Goal: Communication & Community: Ask a question

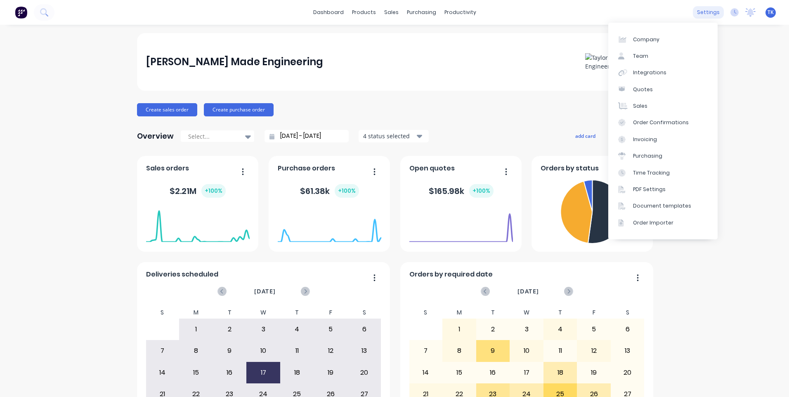
click at [703, 10] on div "settings" at bounding box center [708, 12] width 31 height 12
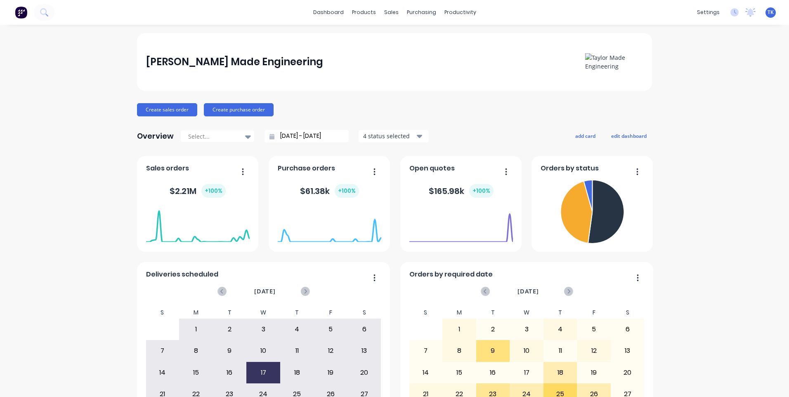
click at [767, 11] on span "TK" at bounding box center [770, 12] width 6 height 7
click at [701, 101] on div "Sign out" at bounding box center [700, 103] width 22 height 7
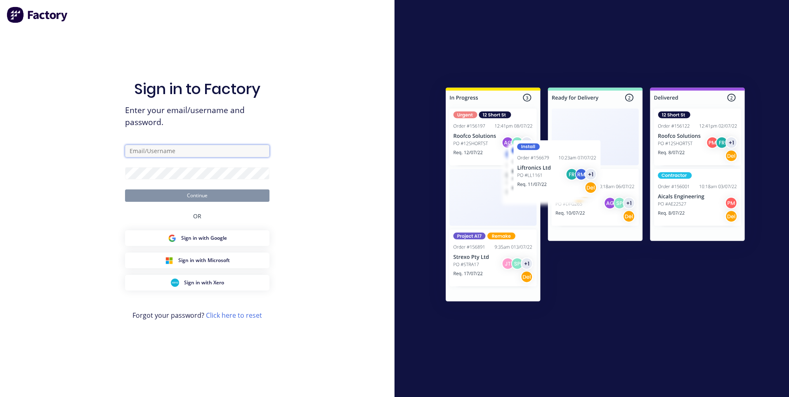
click at [189, 151] on input "text" at bounding box center [197, 151] width 144 height 12
type input "[PERSON_NAME][EMAIL_ADDRESS][DOMAIN_NAME]"
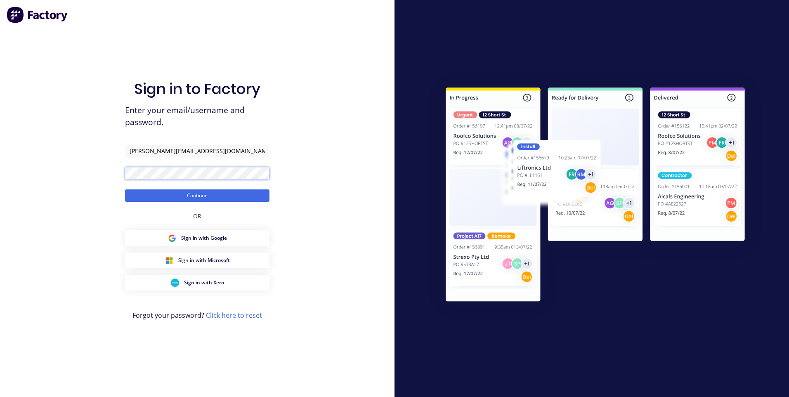
click at [125, 189] on button "Continue" at bounding box center [197, 195] width 144 height 12
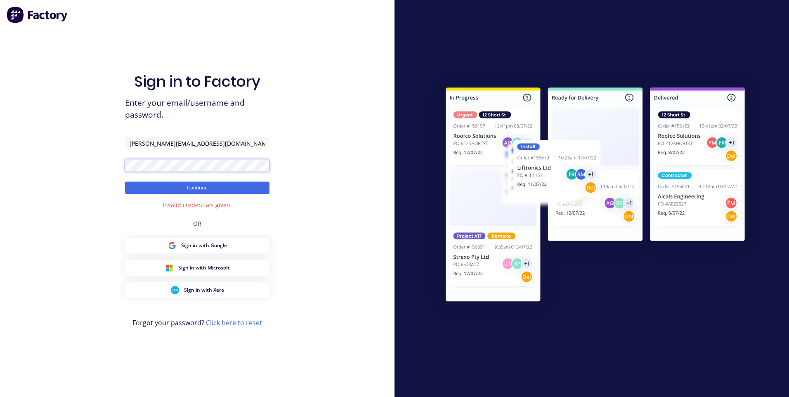
click at [125, 182] on button "Continue" at bounding box center [197, 188] width 144 height 12
click at [122, 168] on div "Sign in to Factory Enter your email/username and password. tim@tmeng.com.au Con…" at bounding box center [197, 198] width 394 height 397
click at [125, 182] on button "Continue" at bounding box center [197, 188] width 144 height 12
click at [124, 165] on div "Sign in to Factory Enter your email/username and password. tim@tmeng.com.au Con…" at bounding box center [197, 198] width 394 height 397
click at [125, 182] on button "Continue" at bounding box center [197, 188] width 144 height 12
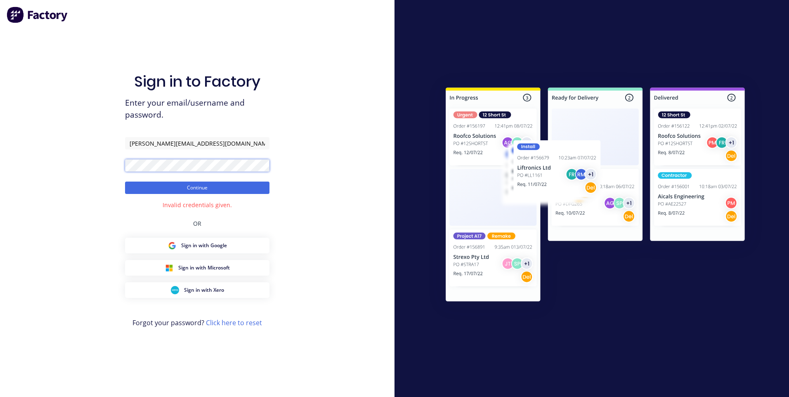
click at [52, 172] on div "Sign in to Factory Enter your email/username and password. tim@tmeng.com.au Con…" at bounding box center [197, 198] width 394 height 397
click at [201, 184] on button "Continue" at bounding box center [197, 188] width 144 height 12
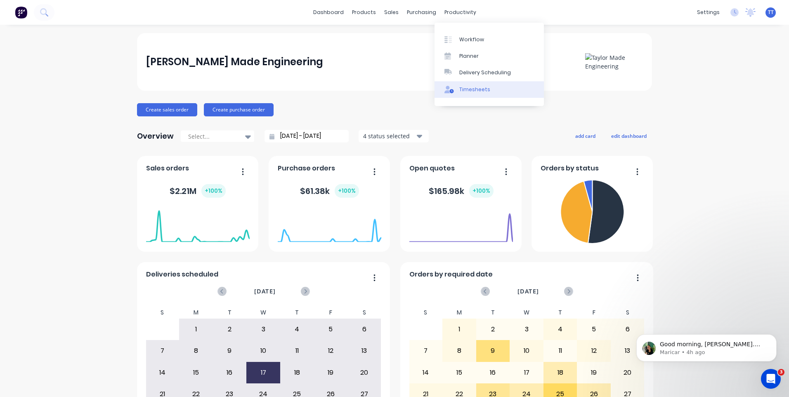
click at [468, 88] on div "Timesheets" at bounding box center [474, 89] width 31 height 7
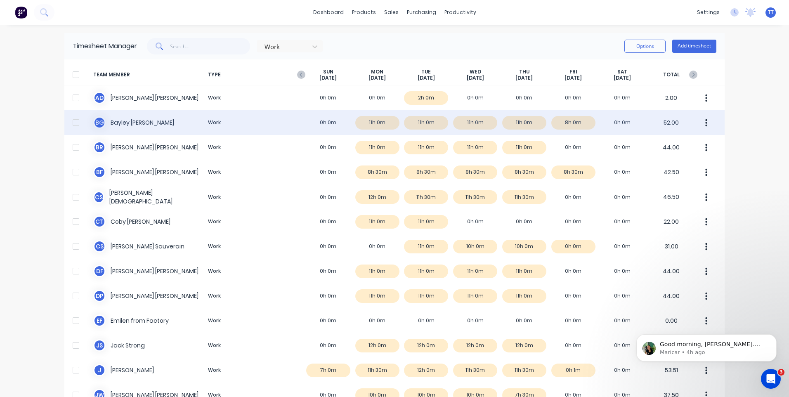
click at [74, 125] on div at bounding box center [76, 122] width 17 height 17
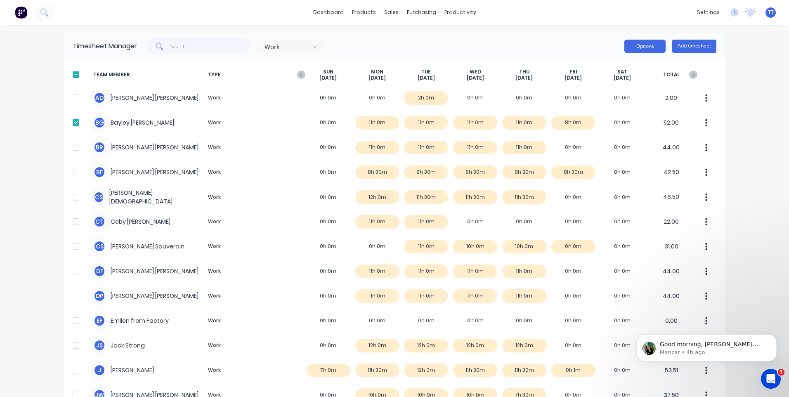
click at [647, 46] on button "Options" at bounding box center [644, 46] width 41 height 13
click at [604, 101] on div "Download" at bounding box center [627, 100] width 64 height 12
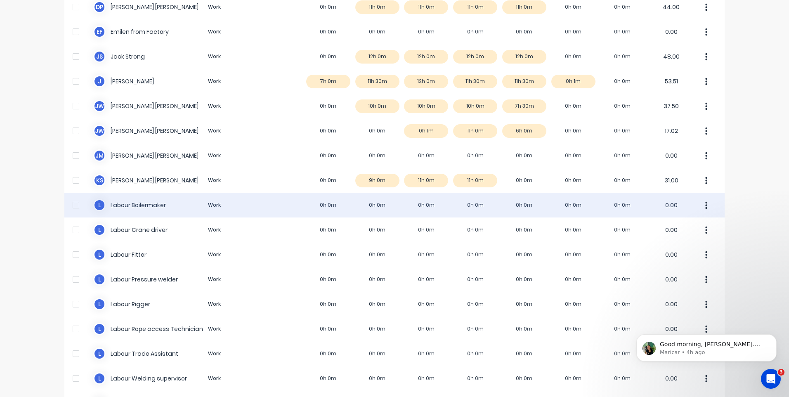
scroll to position [248, 0]
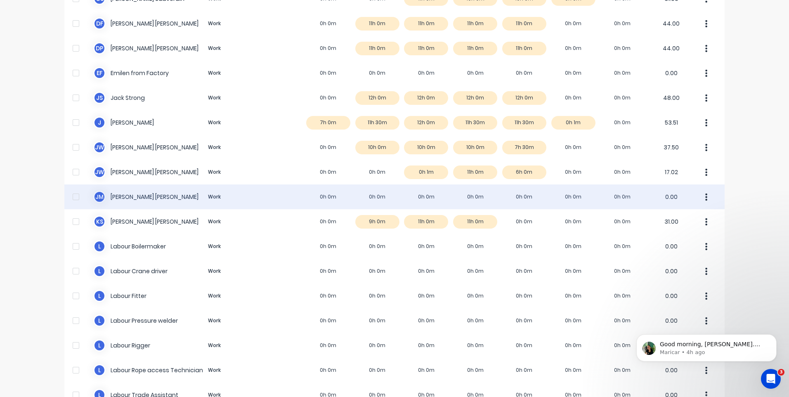
click at [75, 198] on div at bounding box center [76, 197] width 17 height 17
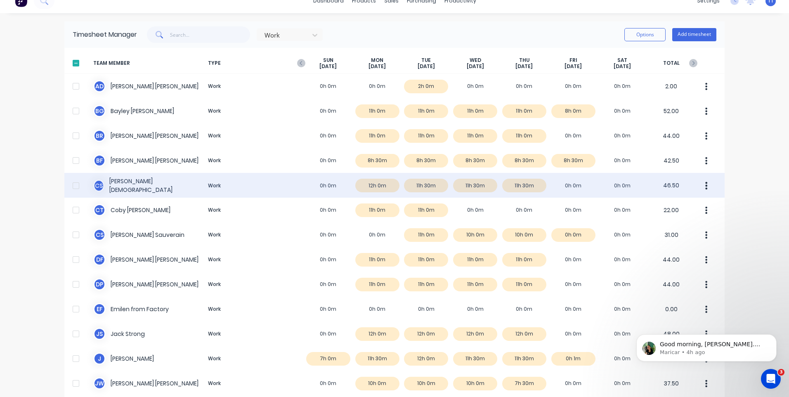
scroll to position [0, 0]
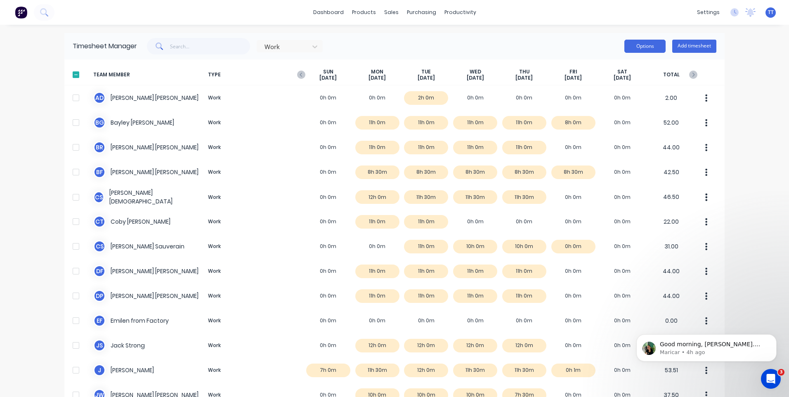
click at [640, 44] on button "Options" at bounding box center [644, 46] width 41 height 13
click at [610, 99] on div "Download" at bounding box center [627, 100] width 64 height 12
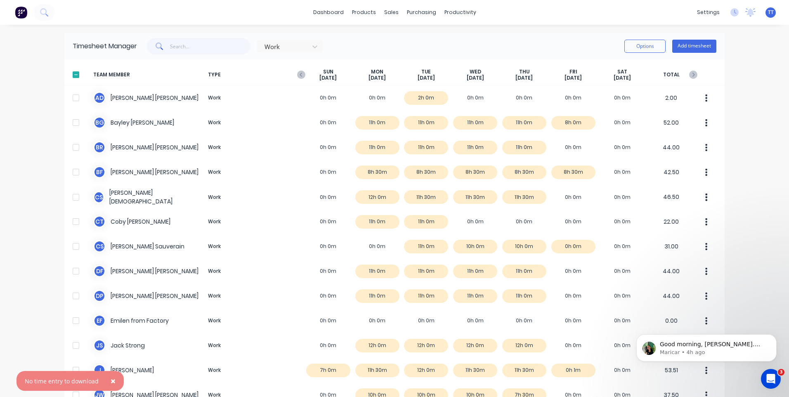
click at [111, 381] on span "×" at bounding box center [113, 381] width 5 height 12
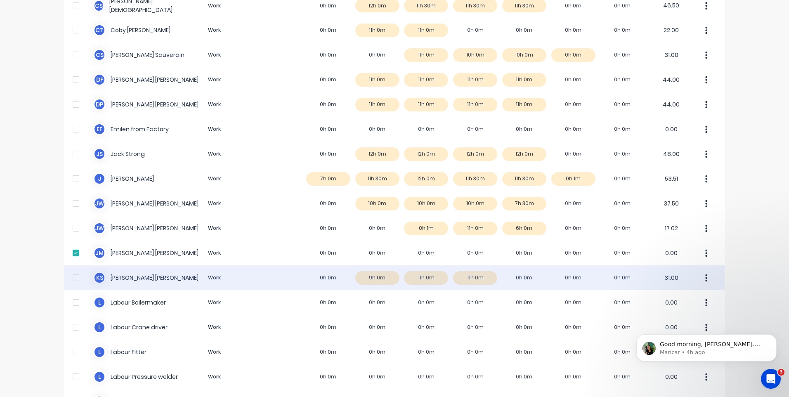
scroll to position [206, 0]
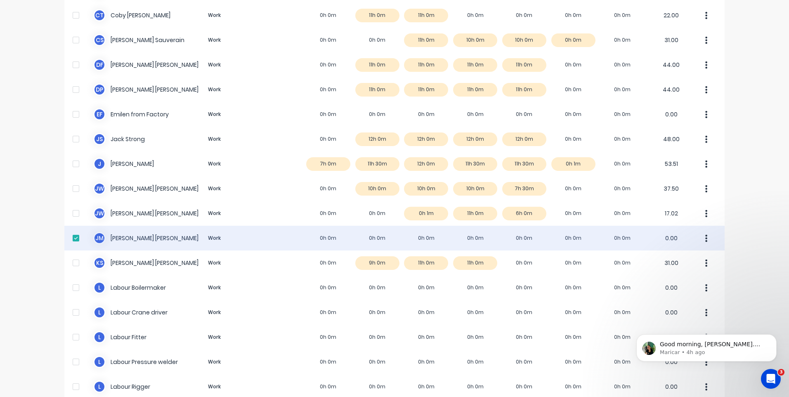
click at [71, 236] on div at bounding box center [76, 238] width 17 height 17
click at [126, 237] on div "J M Joel Markey Work 0h 0m 0h 0m 0h 0m 0h 0m 0h 0m 0h 0m 0h 0m 0.00" at bounding box center [394, 238] width 660 height 25
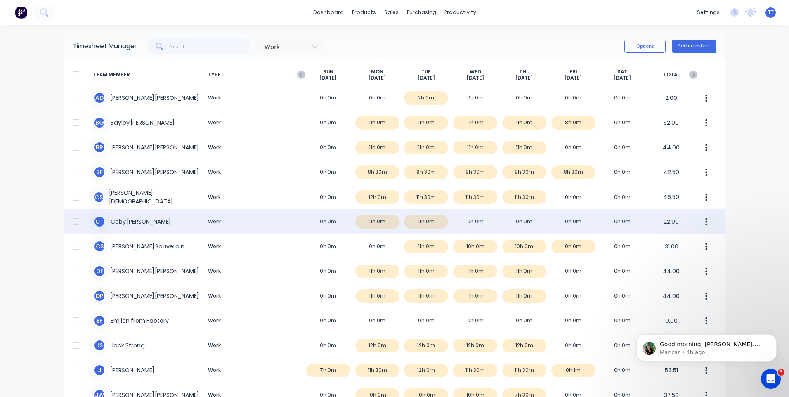
click at [103, 220] on div "C T Coby Taylor Work 0h 0m 11h 0m 11h 0m 0h 0m 0h 0m 0h 0m 0h 0m 22.00" at bounding box center [394, 221] width 660 height 25
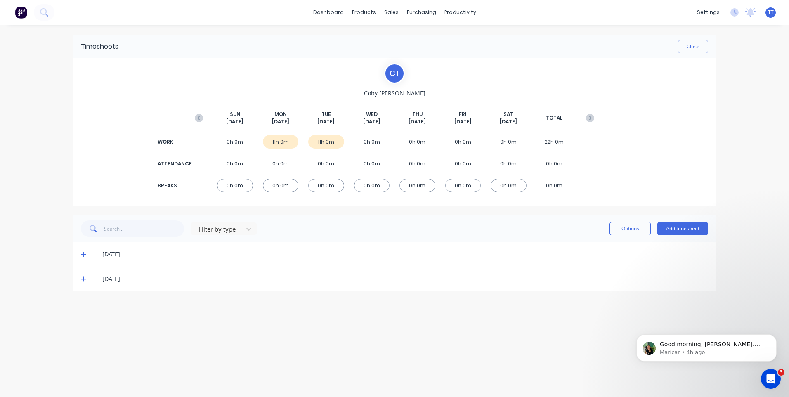
click at [33, 141] on div "dashboard products sales purchasing productivity dashboard products Product Cat…" at bounding box center [394, 198] width 789 height 397
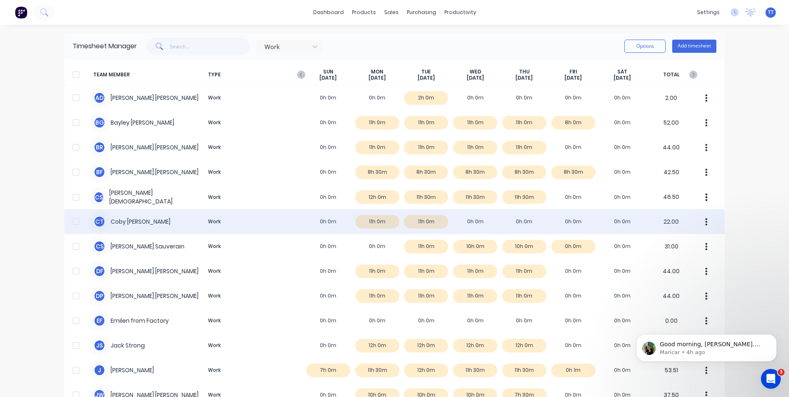
click at [73, 221] on div at bounding box center [76, 221] width 17 height 17
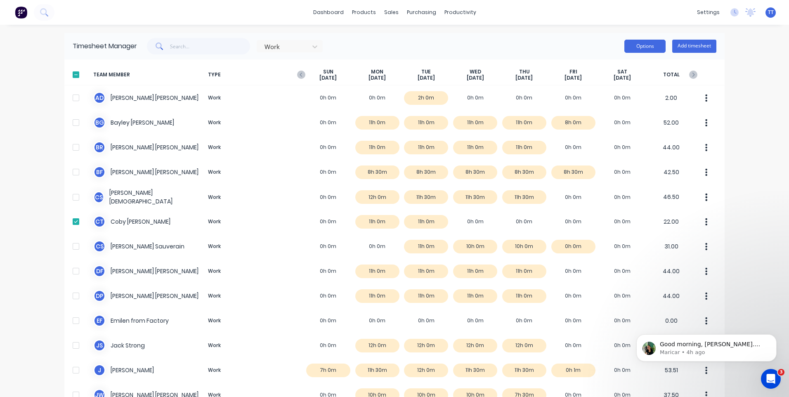
click at [644, 46] on button "Options" at bounding box center [644, 46] width 41 height 13
click at [605, 96] on div "Download" at bounding box center [627, 100] width 64 height 12
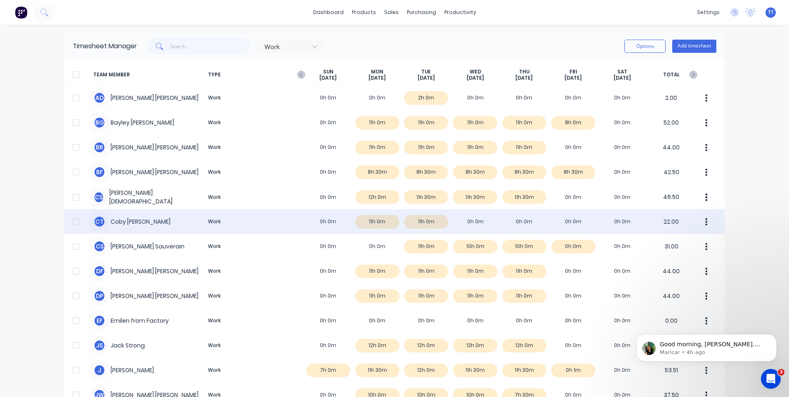
click at [72, 219] on div at bounding box center [76, 221] width 17 height 17
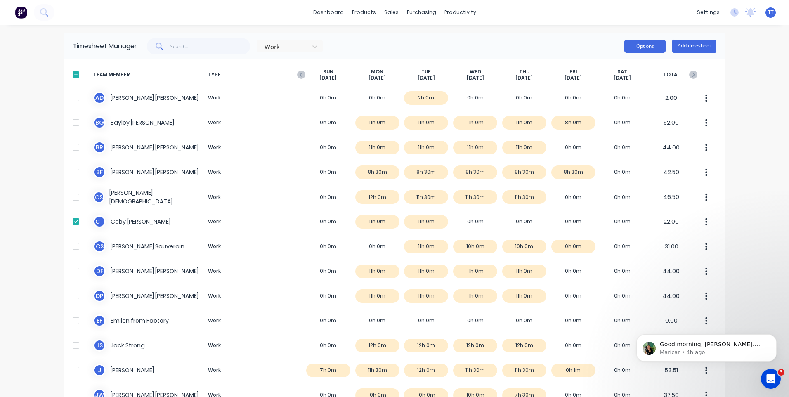
click at [630, 46] on button "Options" at bounding box center [644, 46] width 41 height 13
click at [612, 101] on div "Download" at bounding box center [627, 100] width 64 height 12
click at [71, 76] on div at bounding box center [76, 74] width 17 height 17
click at [71, 75] on div at bounding box center [76, 74] width 17 height 17
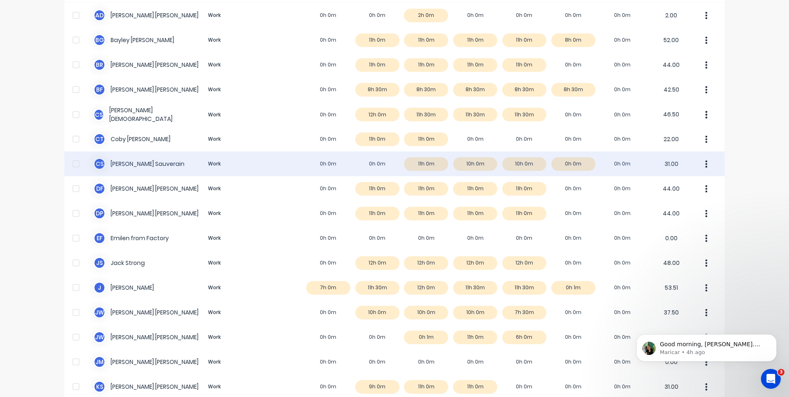
click at [75, 163] on div at bounding box center [76, 164] width 17 height 17
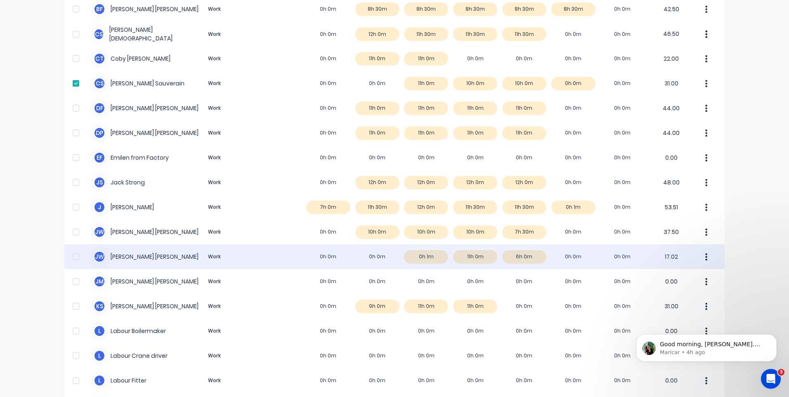
scroll to position [165, 0]
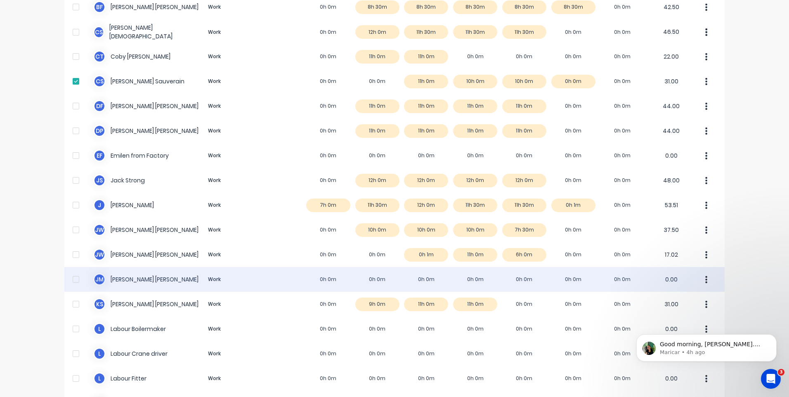
click at [71, 279] on div at bounding box center [76, 279] width 17 height 17
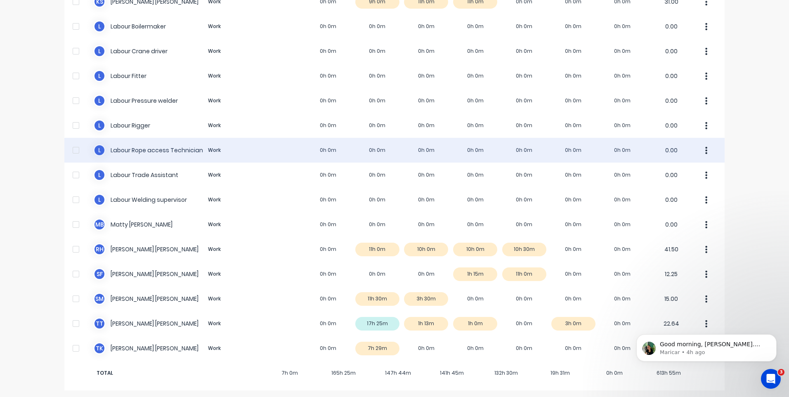
scroll to position [469, 0]
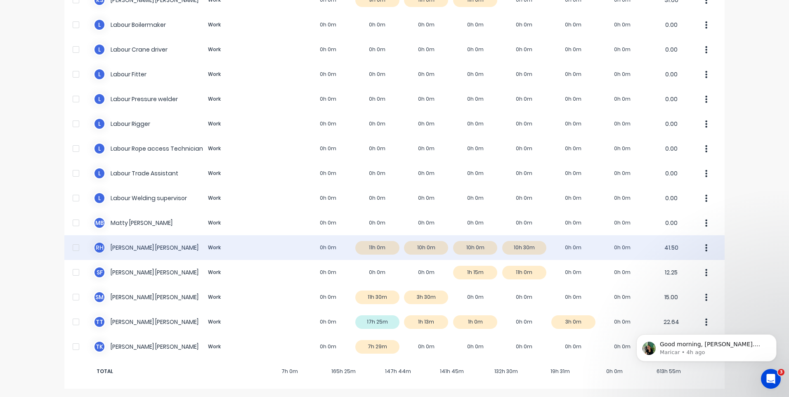
click at [72, 245] on div at bounding box center [76, 247] width 17 height 17
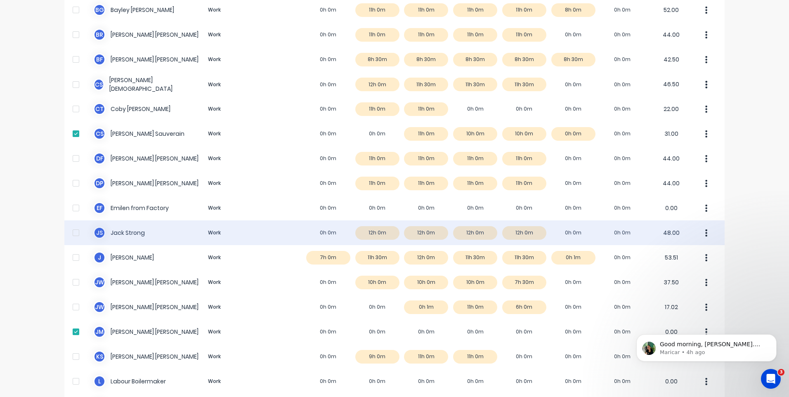
scroll to position [98, 0]
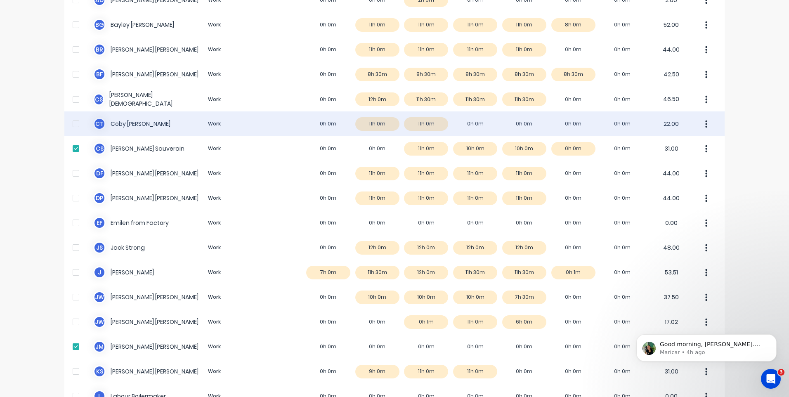
click at [73, 120] on div at bounding box center [76, 124] width 17 height 17
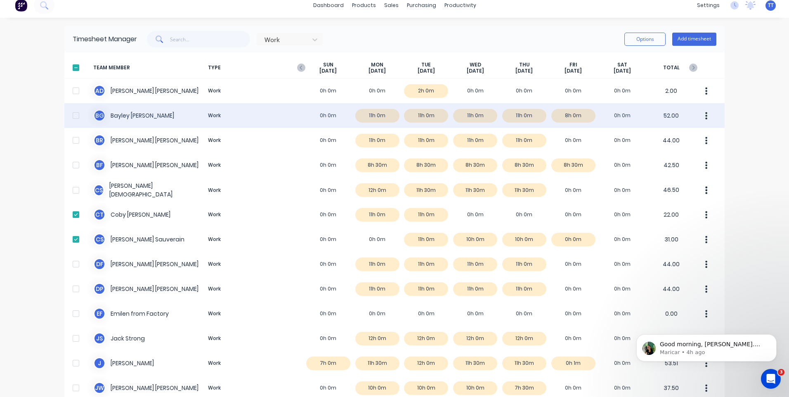
scroll to position [0, 0]
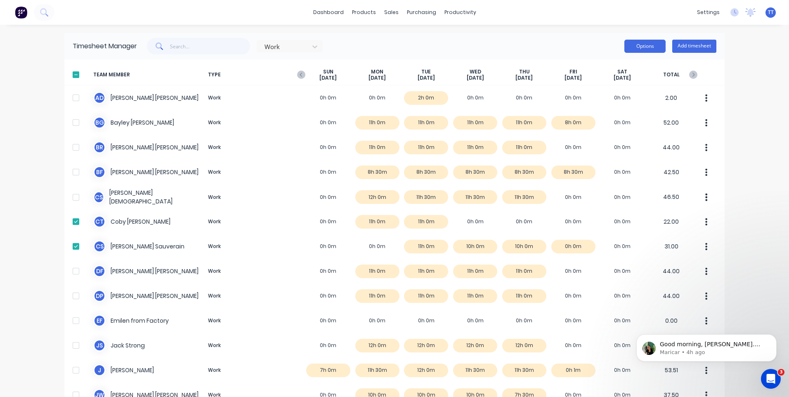
click at [642, 47] on button "Options" at bounding box center [644, 46] width 41 height 13
click at [605, 97] on div "Download" at bounding box center [627, 100] width 64 height 12
click at [455, 9] on div "productivity" at bounding box center [460, 12] width 40 height 12
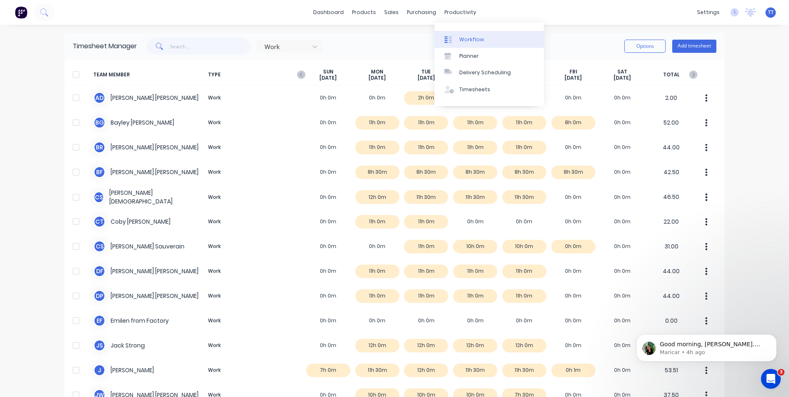
click at [480, 37] on div "Workflow" at bounding box center [471, 39] width 25 height 7
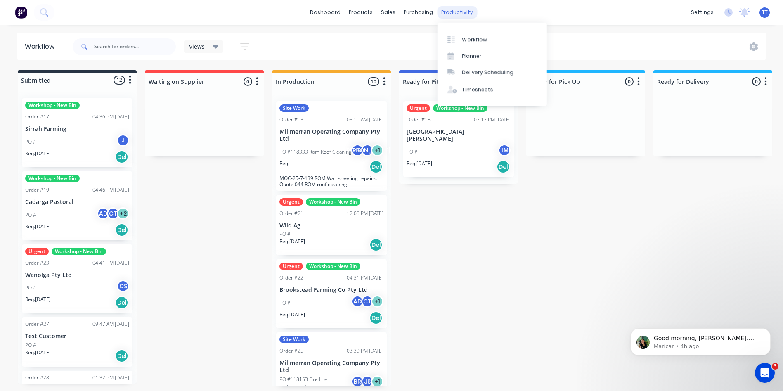
click at [449, 12] on div "productivity" at bounding box center [457, 12] width 40 height 12
click at [471, 87] on div "Timesheets" at bounding box center [477, 89] width 31 height 7
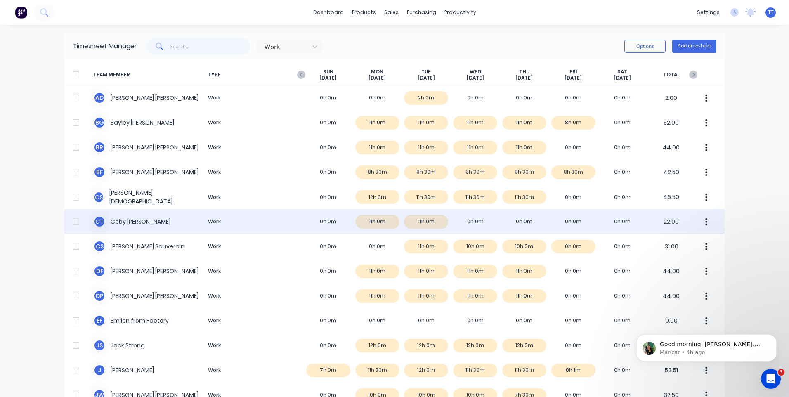
click at [75, 222] on div at bounding box center [76, 221] width 17 height 17
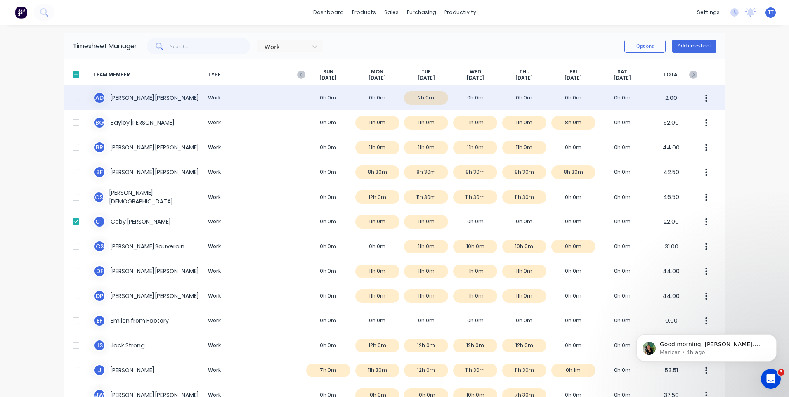
click at [73, 97] on div at bounding box center [76, 98] width 17 height 17
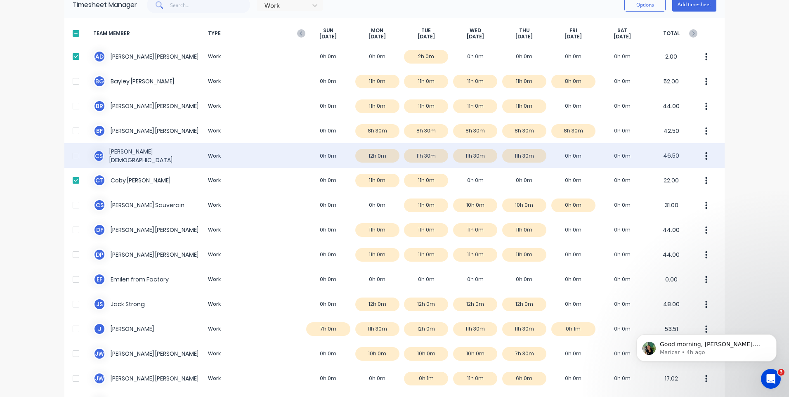
scroll to position [83, 0]
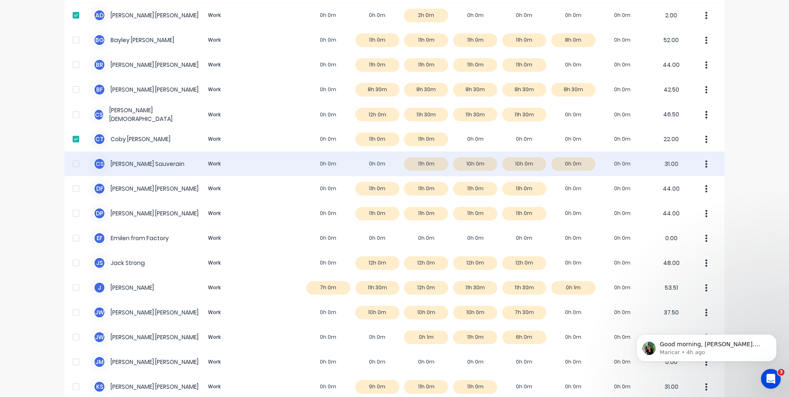
click at [75, 166] on div at bounding box center [76, 164] width 17 height 17
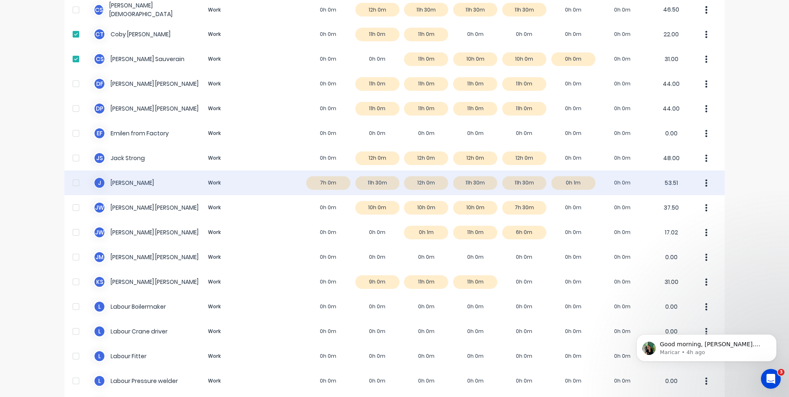
scroll to position [206, 0]
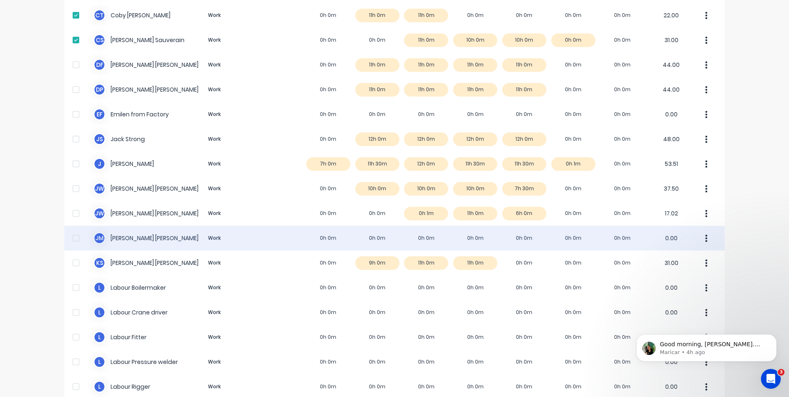
click at [70, 238] on div at bounding box center [76, 238] width 17 height 17
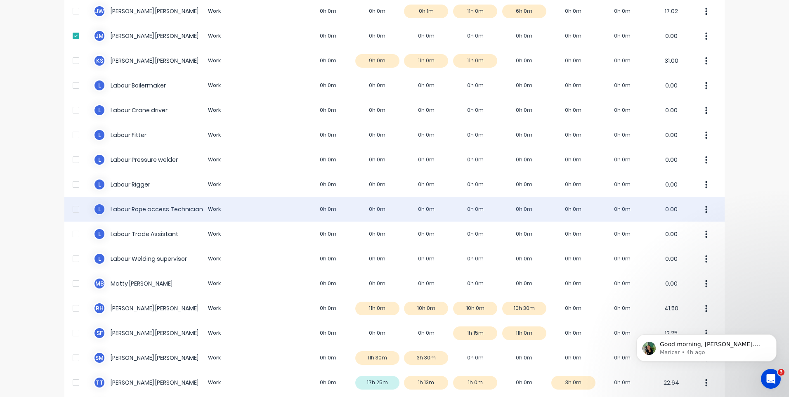
scroll to position [454, 0]
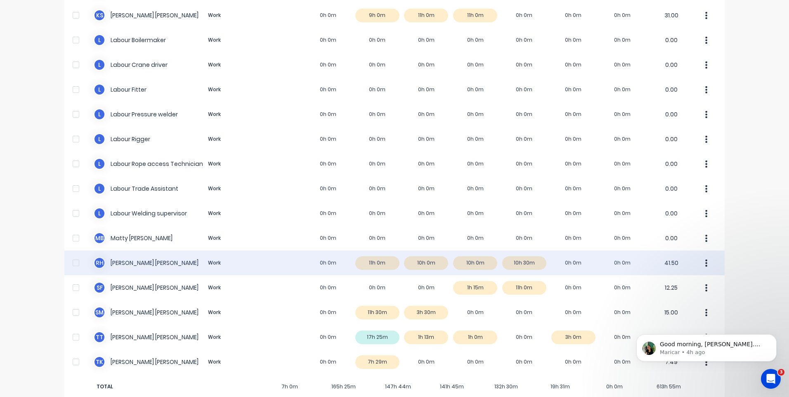
click at [76, 262] on div at bounding box center [76, 263] width 17 height 17
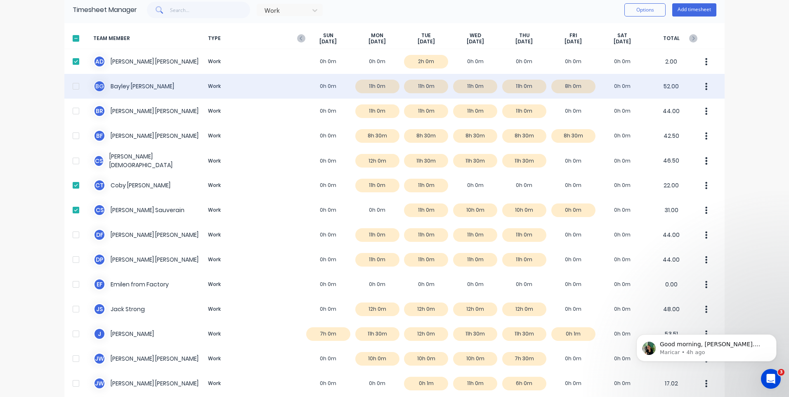
scroll to position [0, 0]
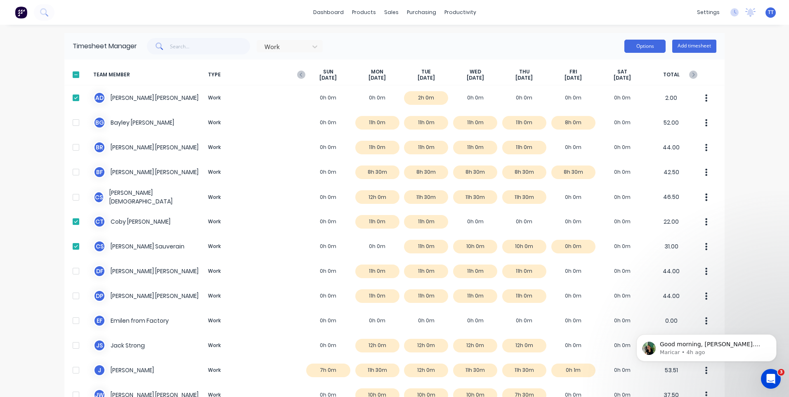
click at [637, 45] on button "Options" at bounding box center [644, 46] width 41 height 13
click at [611, 100] on div "Download" at bounding box center [627, 100] width 64 height 12
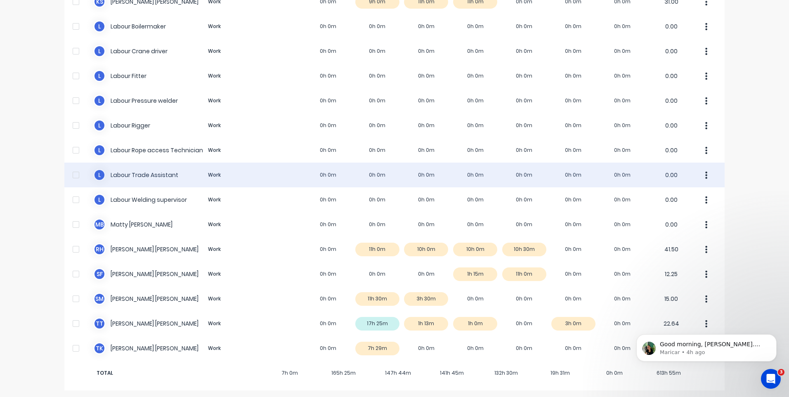
scroll to position [469, 0]
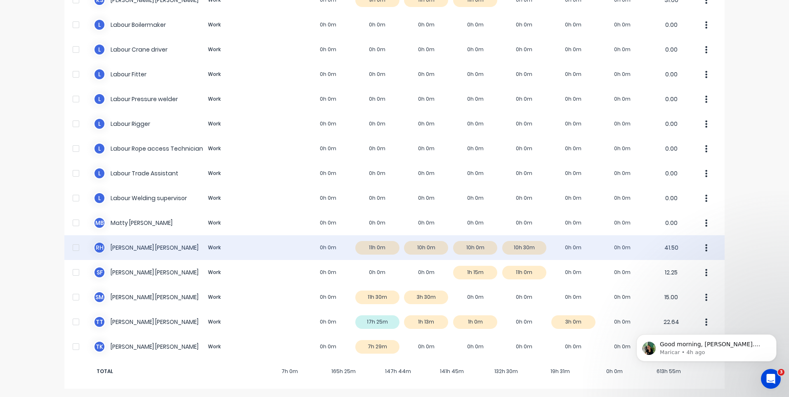
click at [73, 247] on div at bounding box center [76, 247] width 17 height 17
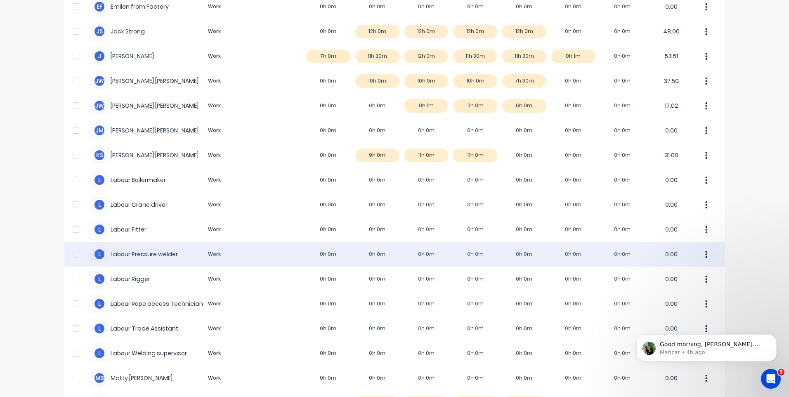
scroll to position [304, 0]
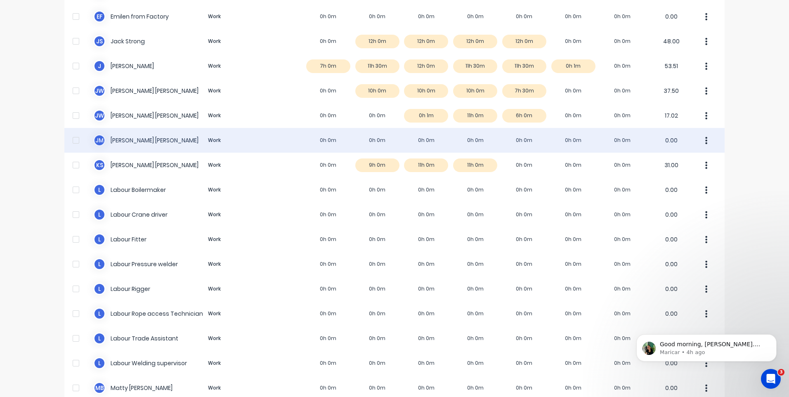
click at [72, 139] on div at bounding box center [76, 140] width 17 height 17
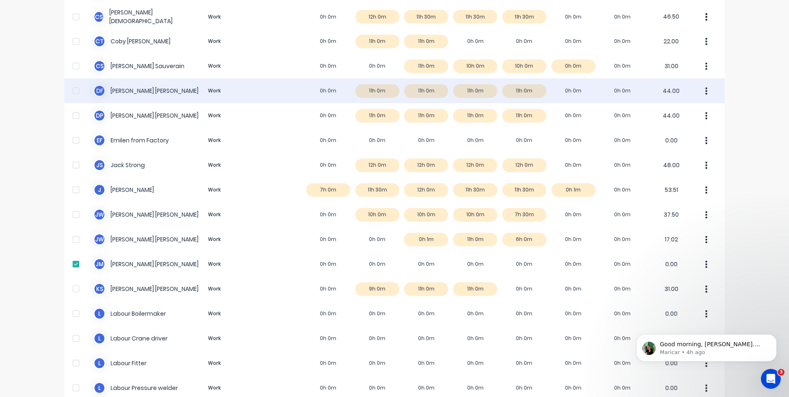
scroll to position [57, 0]
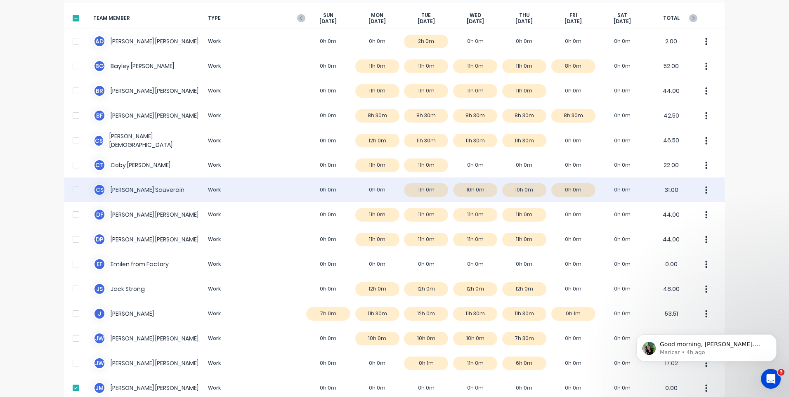
click at [74, 189] on div at bounding box center [76, 190] width 17 height 17
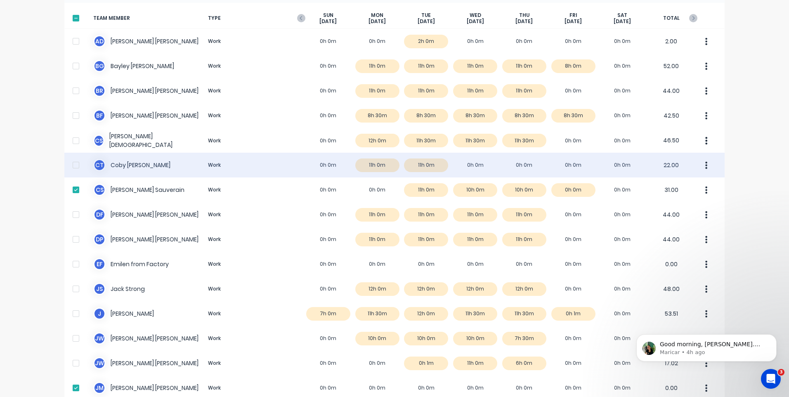
click at [73, 167] on div at bounding box center [76, 165] width 17 height 17
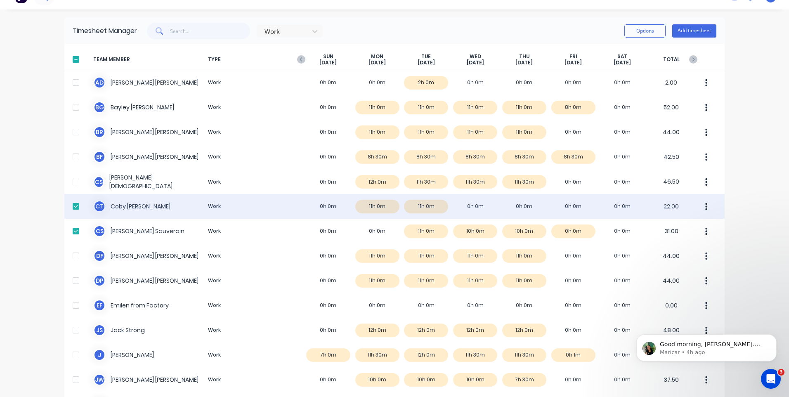
scroll to position [0, 0]
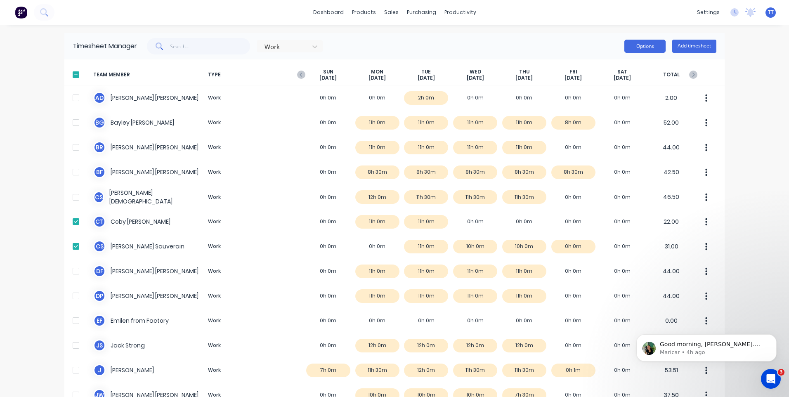
click at [645, 46] on button "Options" at bounding box center [644, 46] width 41 height 13
click at [601, 116] on div "Export" at bounding box center [627, 117] width 64 height 12
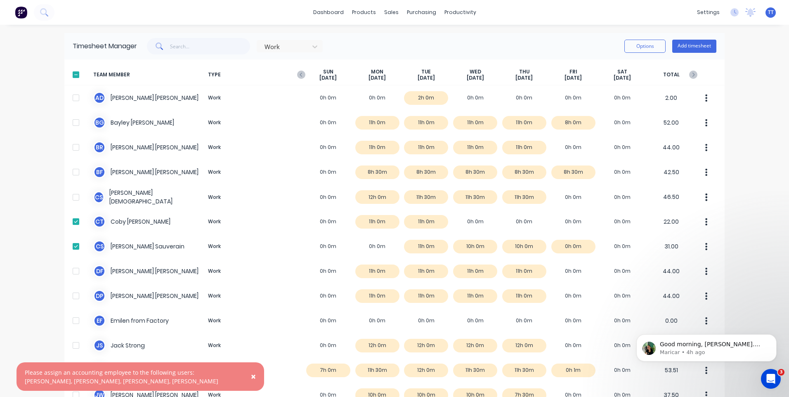
click at [253, 375] on span "×" at bounding box center [253, 377] width 5 height 12
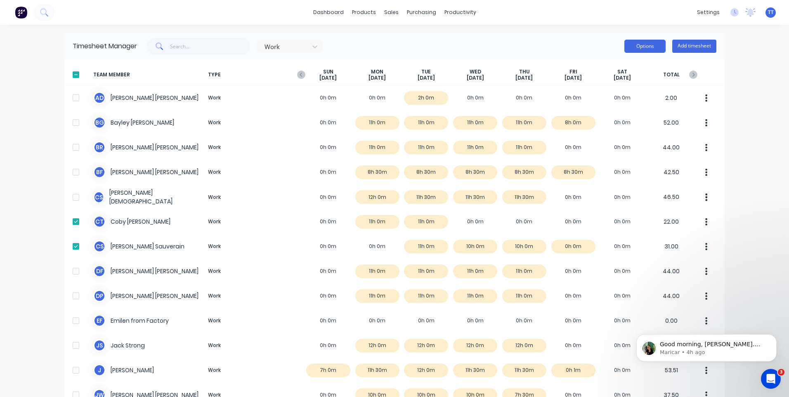
click at [643, 47] on button "Options" at bounding box center [644, 46] width 41 height 13
click at [611, 98] on div "Download" at bounding box center [627, 100] width 64 height 12
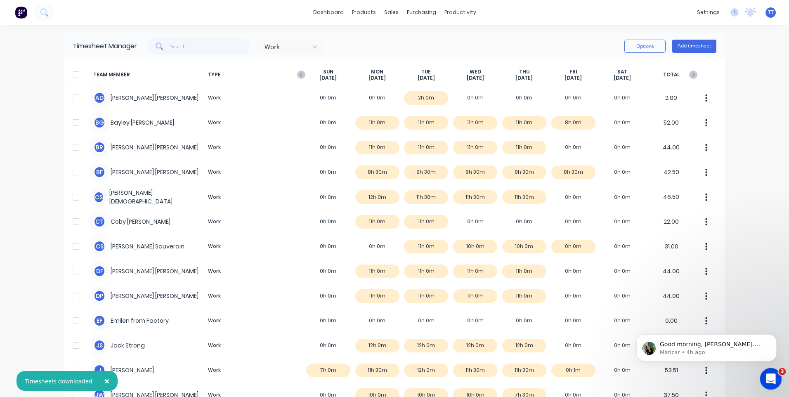
click at [764, 379] on icon "Open Intercom Messenger" at bounding box center [770, 378] width 14 height 14
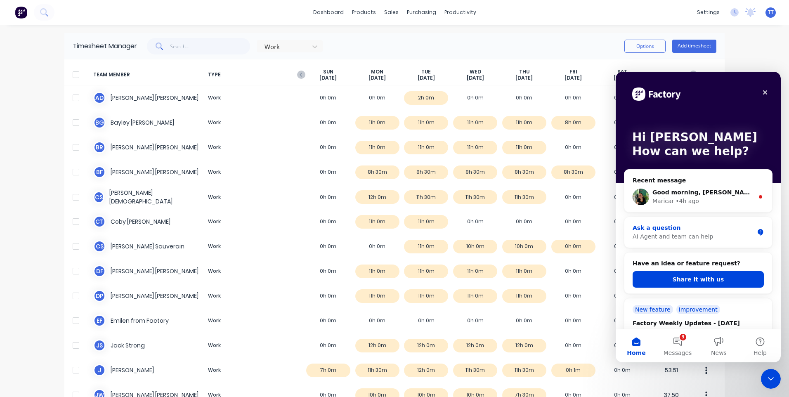
click at [674, 231] on div "Ask a question" at bounding box center [693, 228] width 121 height 9
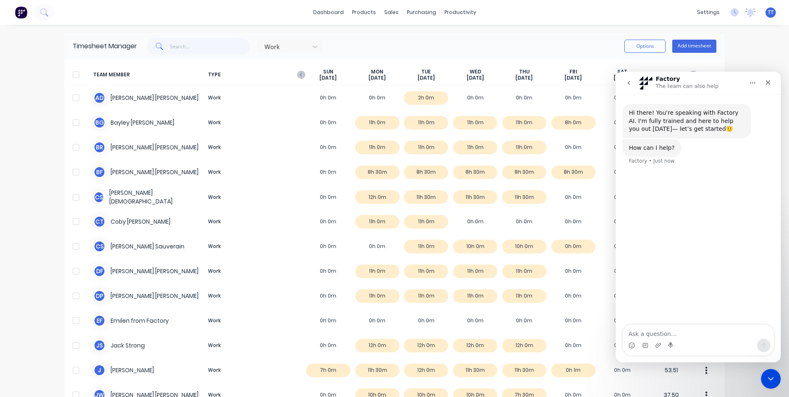
click at [646, 334] on textarea "Ask a question…" at bounding box center [698, 332] width 151 height 14
type textarea "keeps exporting same employee time [PERSON_NAME]"
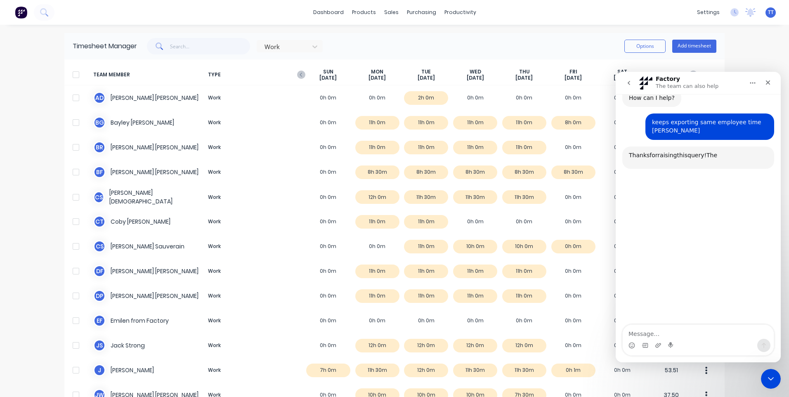
scroll to position [71, 0]
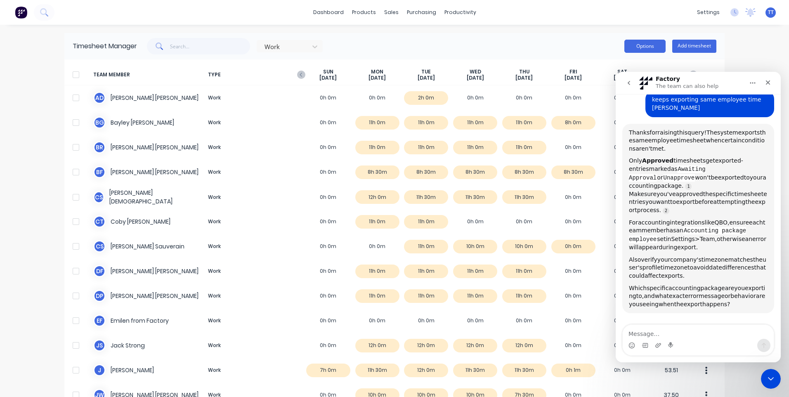
click at [640, 47] on button "Options" at bounding box center [644, 46] width 41 height 13
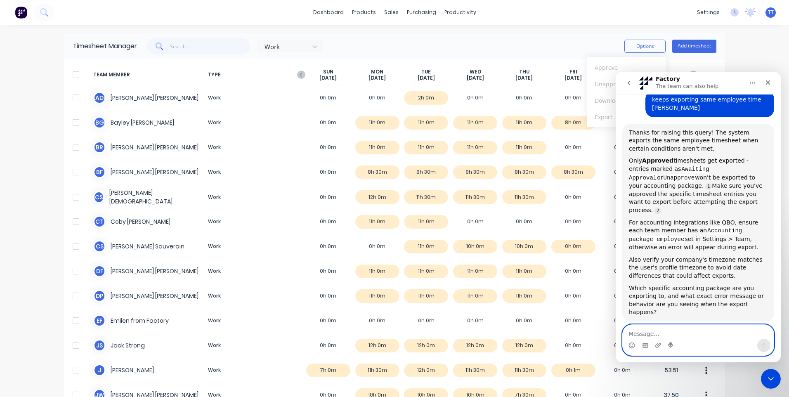
click at [656, 330] on textarea "Message…" at bounding box center [698, 332] width 151 height 14
type textarea "keeps downloading the same employee"
click at [761, 343] on icon "Send a message…" at bounding box center [763, 345] width 7 height 7
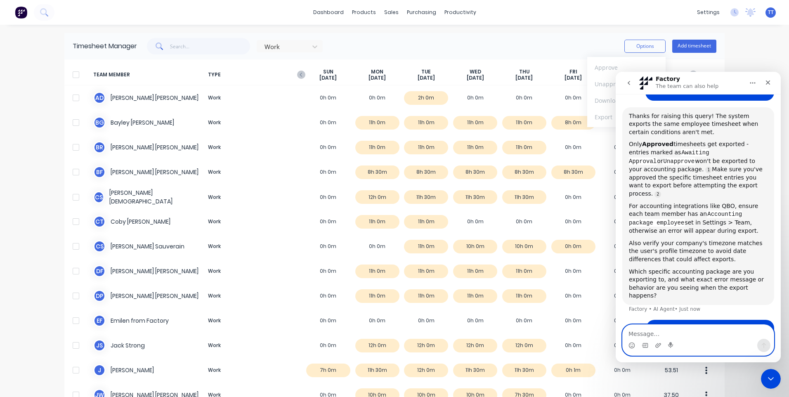
scroll to position [89, 0]
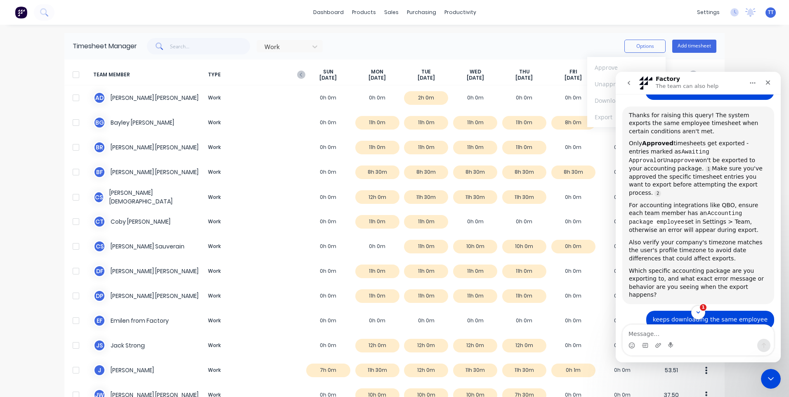
click at [738, 316] on div "keeps downloading the same employee" at bounding box center [710, 320] width 115 height 8
click at [761, 316] on div "keeps downloading the same employee" at bounding box center [710, 320] width 115 height 8
click at [713, 316] on div "keeps downloading the same employee" at bounding box center [710, 320] width 115 height 8
click at [662, 316] on div "keeps downloading the same employee" at bounding box center [710, 320] width 115 height 8
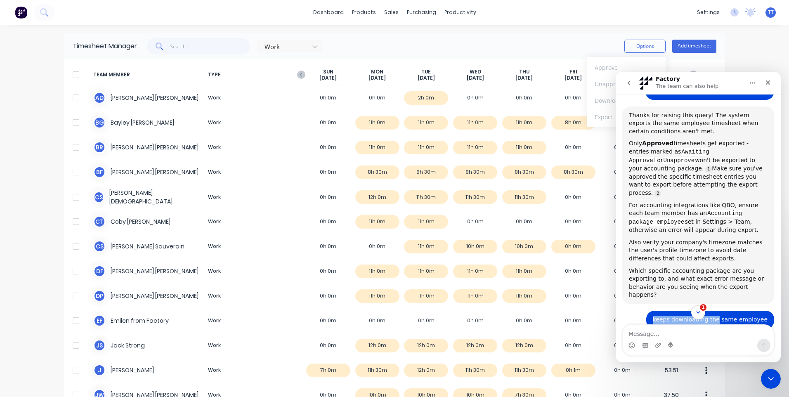
drag, startPoint x: 663, startPoint y: 296, endPoint x: 720, endPoint y: 295, distance: 57.4
click at [720, 316] on div "keeps downloading the same employee" at bounding box center [710, 320] width 115 height 8
drag, startPoint x: 736, startPoint y: 296, endPoint x: 755, endPoint y: 295, distance: 19.8
click at [736, 316] on div "keeps downloading the same employee" at bounding box center [710, 320] width 115 height 8
drag, startPoint x: 762, startPoint y: 297, endPoint x: 663, endPoint y: 302, distance: 99.6
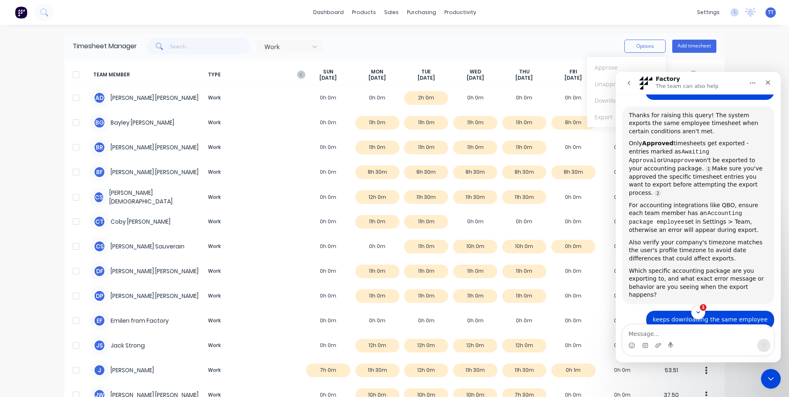
click at [666, 311] on div "keeps downloading the same employee [PERSON_NAME] • Just now" at bounding box center [710, 320] width 128 height 18
click at [654, 333] on textarea "Message…" at bounding box center [698, 332] width 151 height 14
type textarea "keeps downloading the same employee timesheet"
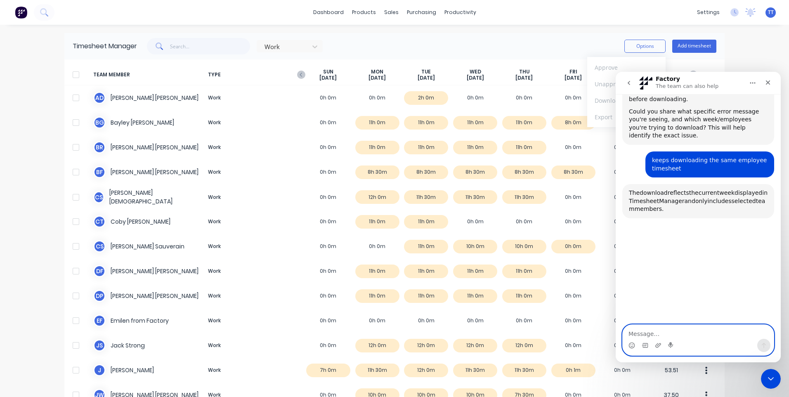
scroll to position [489, 0]
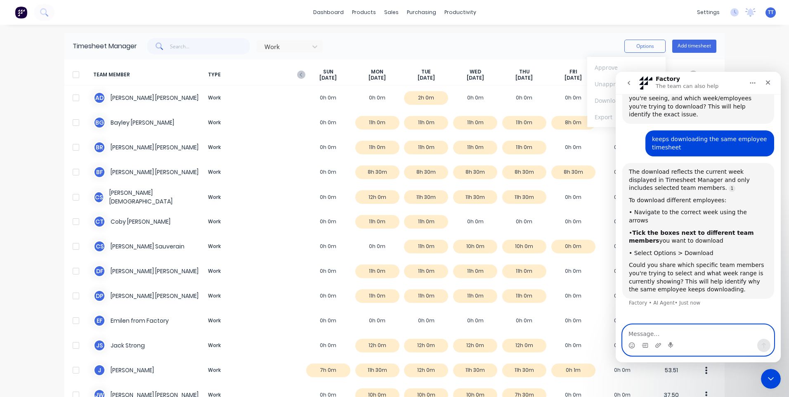
click at [651, 332] on textarea "Message…" at bounding box center [698, 332] width 151 height 14
click at [643, 331] on textarea "Message…" at bounding box center [698, 332] width 151 height 14
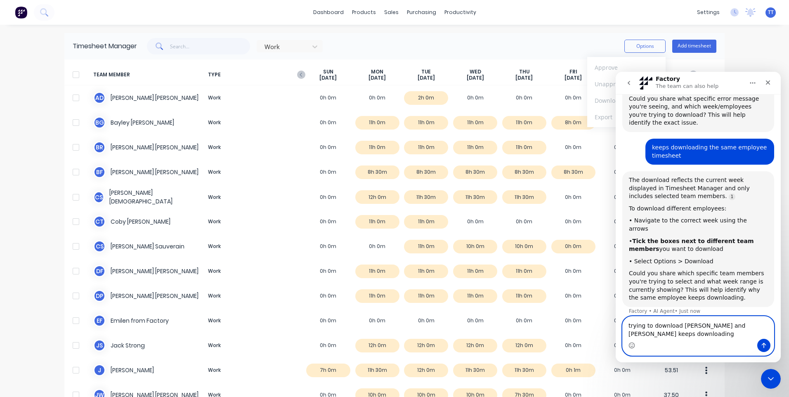
type textarea "trying to download [PERSON_NAME] and [PERSON_NAME] keeps downloading"
click at [762, 340] on button "Send a message…" at bounding box center [763, 345] width 13 height 13
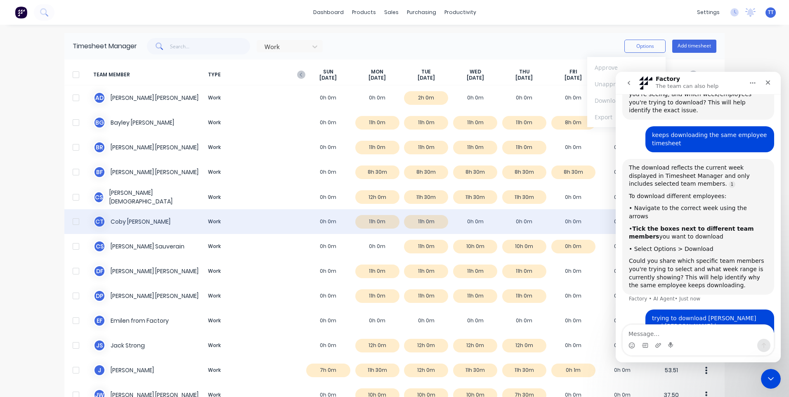
click at [74, 221] on div at bounding box center [76, 221] width 17 height 17
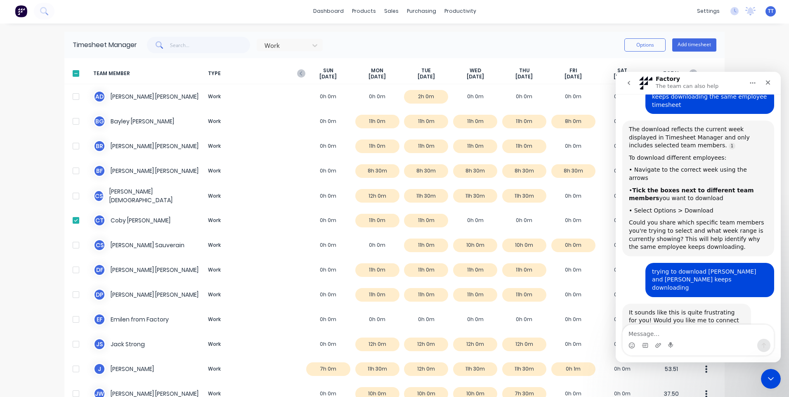
scroll to position [0, 0]
click at [636, 44] on button "Options" at bounding box center [644, 46] width 41 height 13
click at [599, 100] on div "Download" at bounding box center [627, 100] width 64 height 12
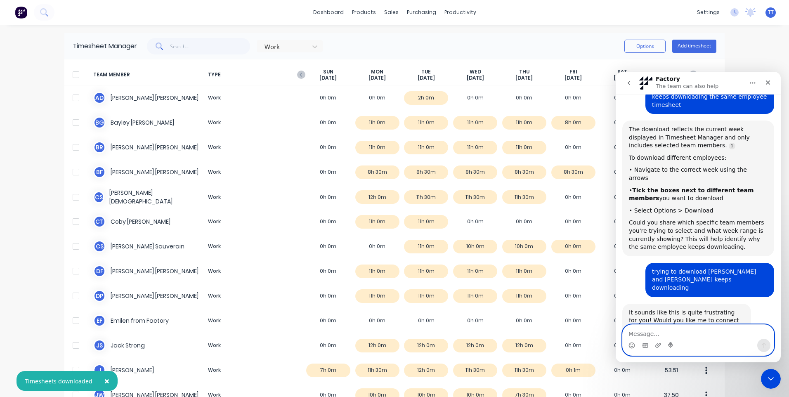
click at [651, 335] on textarea "Message…" at bounding box center [698, 332] width 151 height 14
type textarea "yes please"
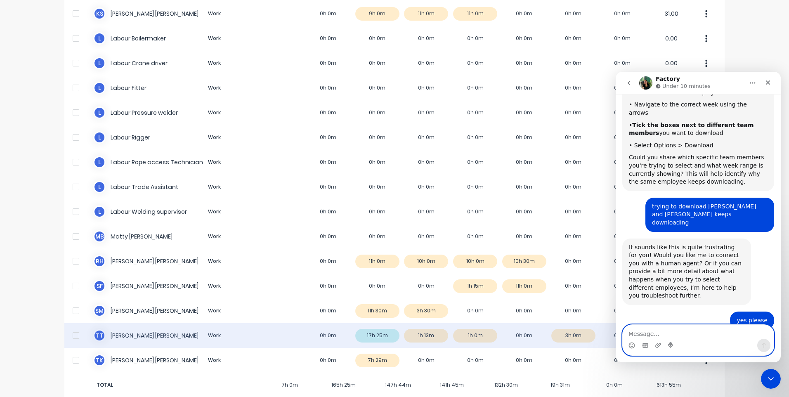
scroll to position [469, 0]
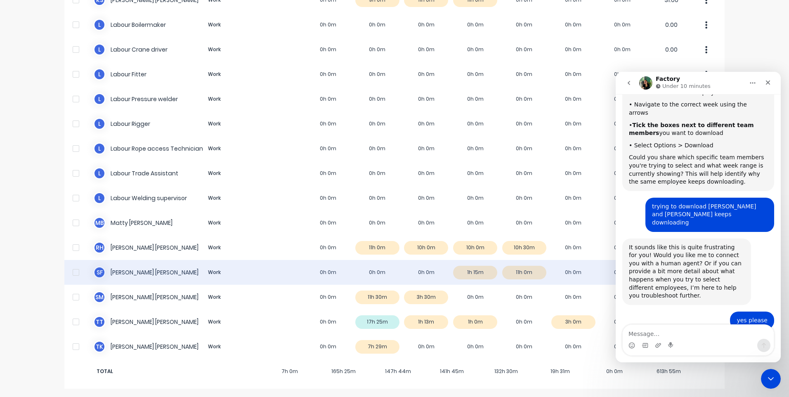
click at [479, 272] on div "S F [PERSON_NAME] Work 0h 0m 0h 0m 0h 0m 1h 15m 11h 0m 0h 0m 0h 0m 12.25" at bounding box center [394, 272] width 660 height 25
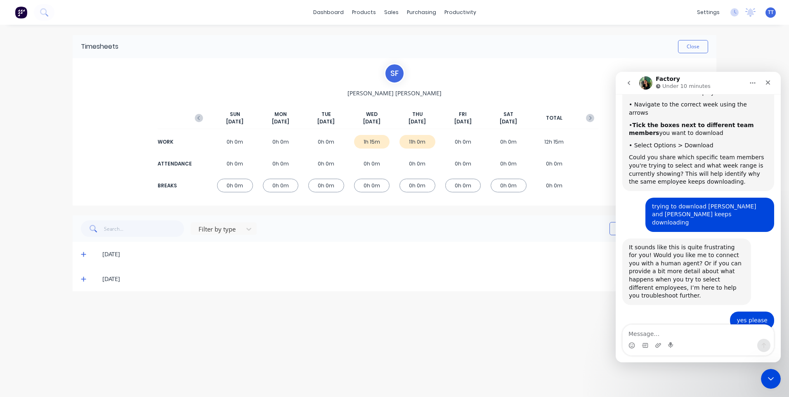
click at [84, 255] on icon at bounding box center [83, 254] width 5 height 5
click at [83, 361] on icon at bounding box center [83, 360] width 5 height 5
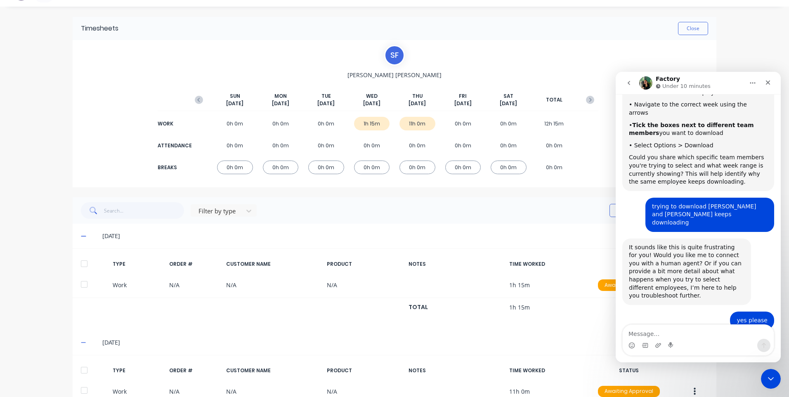
scroll to position [68, 0]
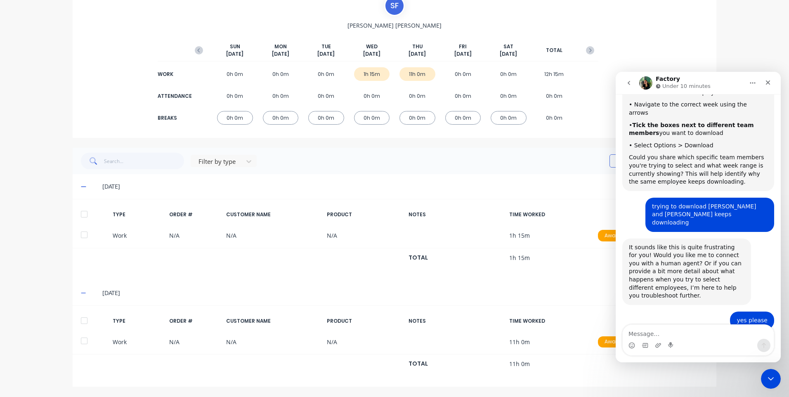
click at [42, 248] on div "dashboard products sales purchasing productivity dashboard products Product Cat…" at bounding box center [394, 198] width 789 height 397
click at [81, 184] on icon at bounding box center [83, 187] width 5 height 6
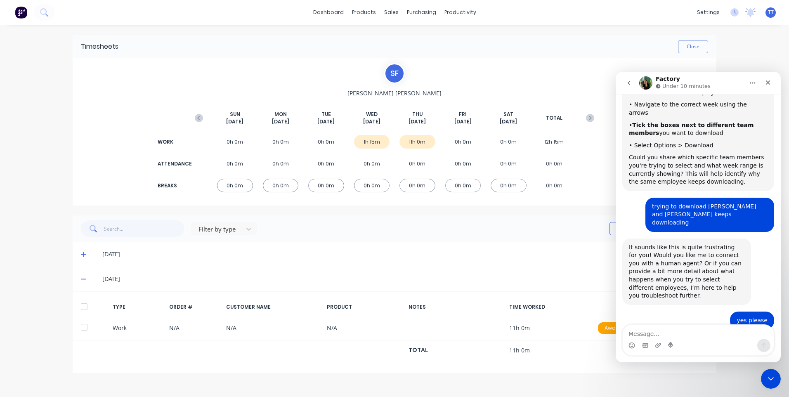
click at [83, 277] on icon at bounding box center [83, 279] width 5 height 6
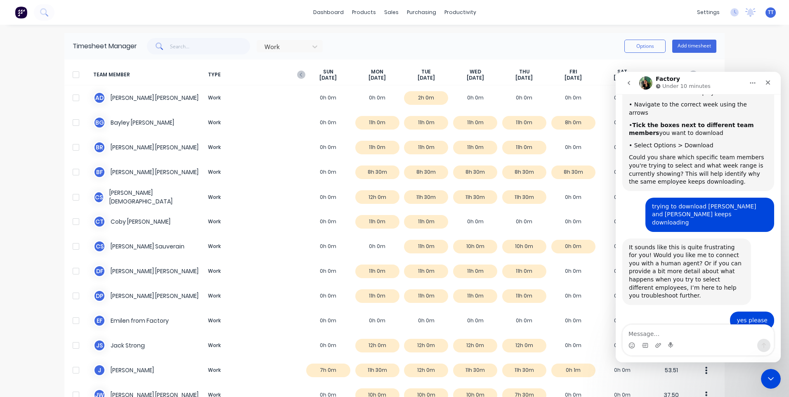
drag, startPoint x: 709, startPoint y: 79, endPoint x: 712, endPoint y: 86, distance: 7.8
click at [712, 86] on div "Factory Under 10 minutes" at bounding box center [691, 83] width 105 height 14
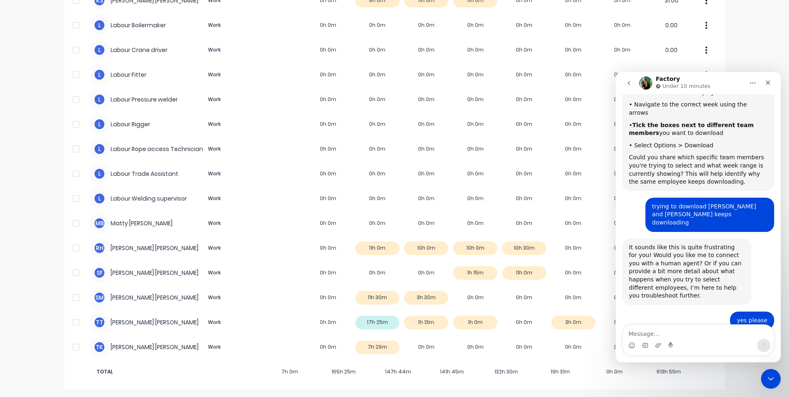
scroll to position [469, 0]
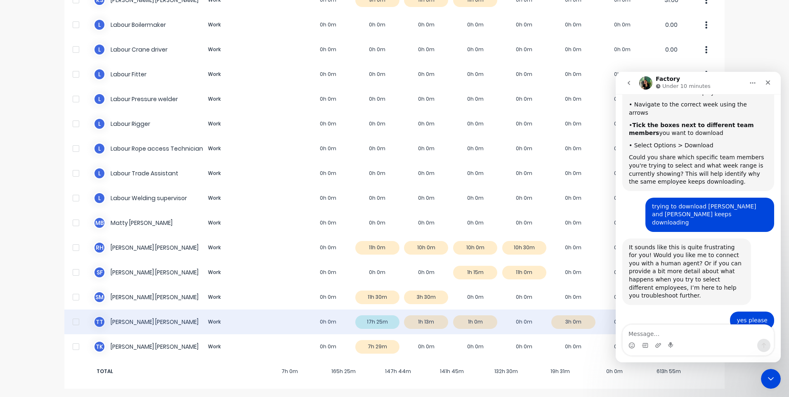
click at [375, 321] on div "T T [PERSON_NAME] Work 0h 0m 17h 25m 1h 13m 1h 0m 0h 0m 3h 0m 0h 0m 22.64" at bounding box center [394, 321] width 660 height 25
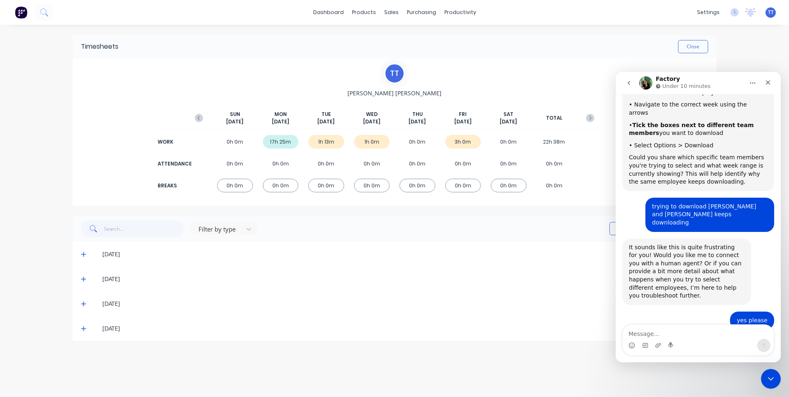
click at [279, 145] on div "17h 25m" at bounding box center [281, 142] width 36 height 14
click at [83, 254] on icon at bounding box center [83, 254] width 5 height 6
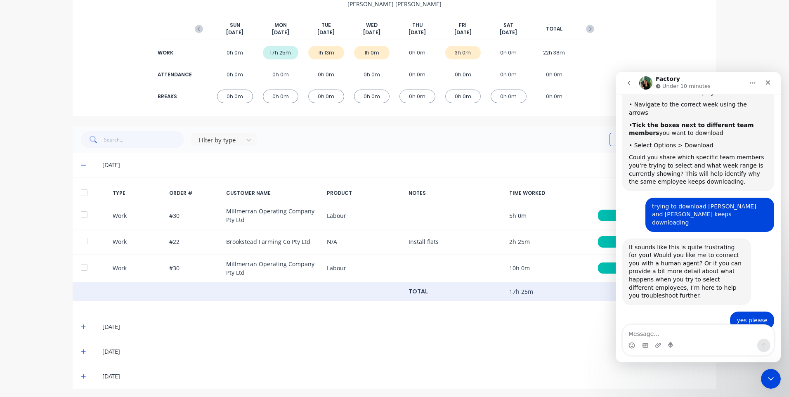
scroll to position [91, 0]
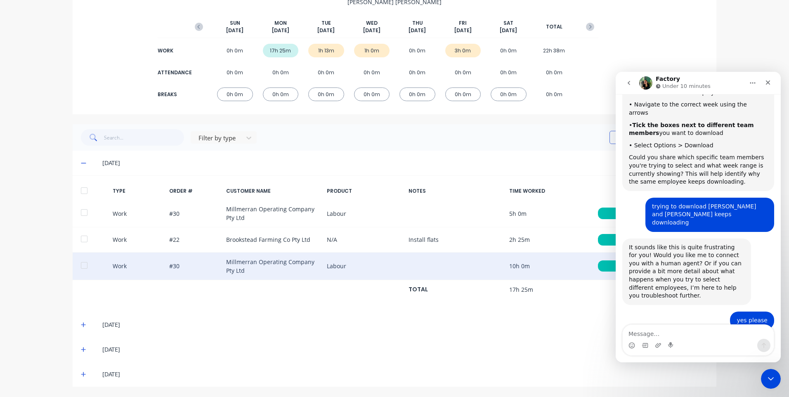
click at [83, 262] on div at bounding box center [84, 265] width 17 height 17
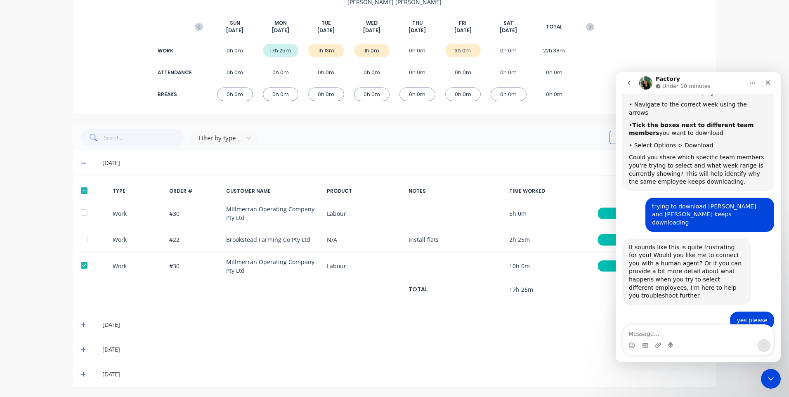
scroll to position [569, 0]
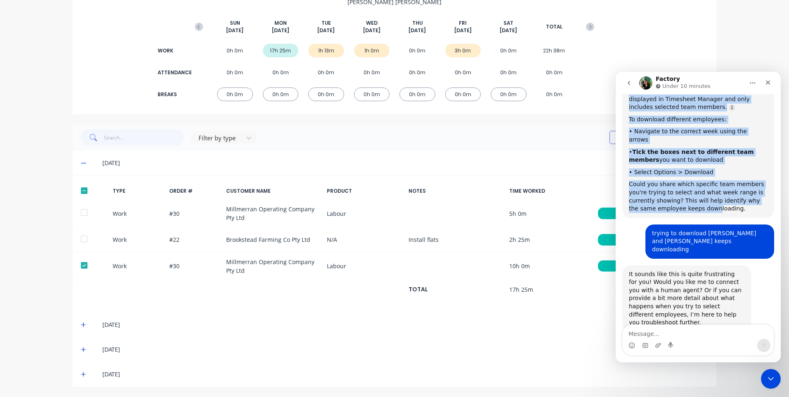
drag, startPoint x: 712, startPoint y: 78, endPoint x: 699, endPoint y: 157, distance: 80.2
click at [699, 157] on div "Factory Under 10 minutes Hi there! You're speaking with Factory AI. I'm fully t…" at bounding box center [698, 217] width 165 height 290
click at [748, 80] on button "Home" at bounding box center [753, 83] width 16 height 16
click at [733, 80] on div "Factory Under 10 minutes" at bounding box center [691, 83] width 105 height 14
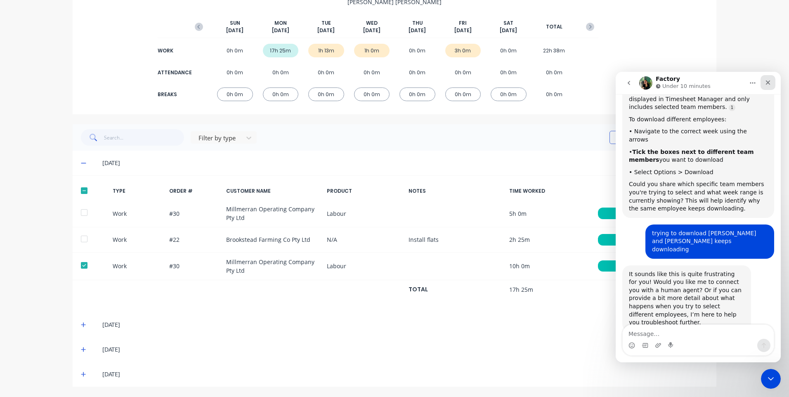
click at [769, 81] on icon "Close" at bounding box center [768, 82] width 5 height 5
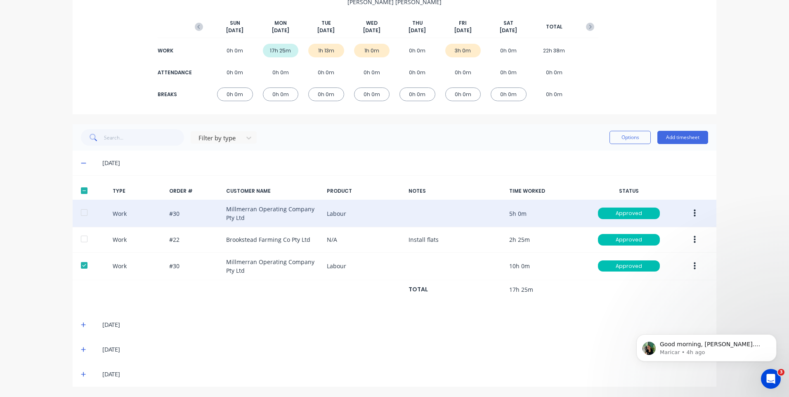
scroll to position [0, 0]
click at [694, 212] on button "button" at bounding box center [694, 213] width 19 height 15
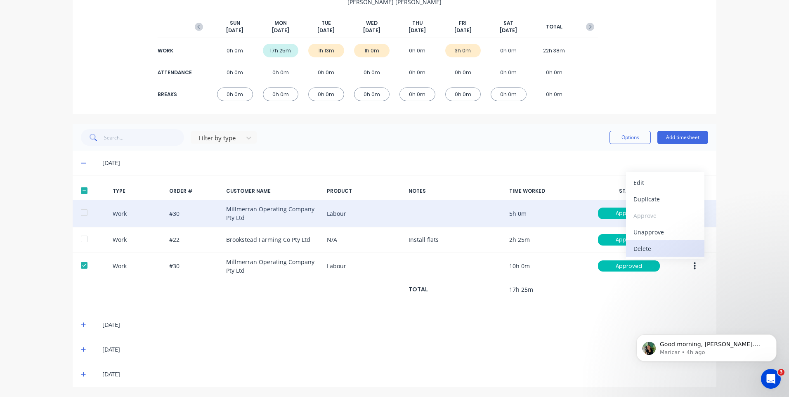
click at [651, 245] on div "Delete" at bounding box center [665, 249] width 64 height 12
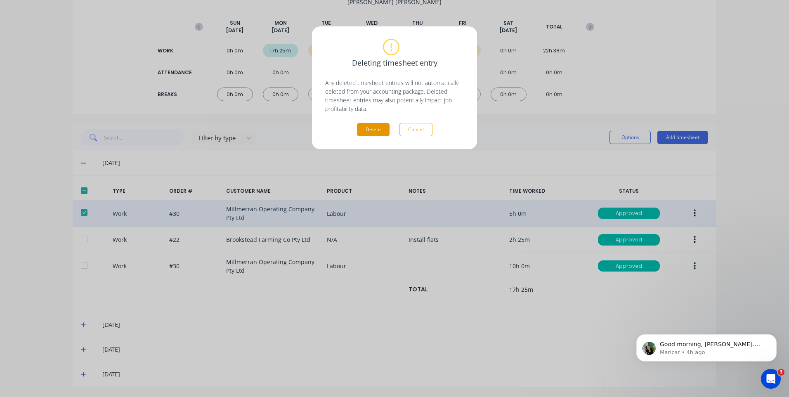
click at [374, 127] on button "Delete" at bounding box center [373, 129] width 33 height 13
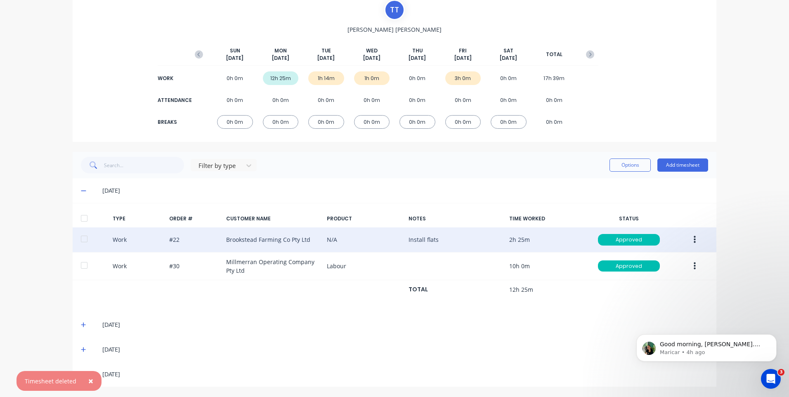
click at [689, 236] on button "button" at bounding box center [694, 239] width 19 height 15
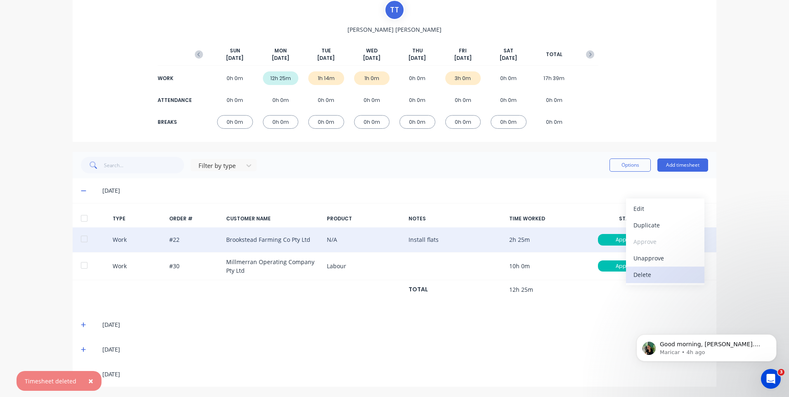
click at [637, 273] on div "Delete" at bounding box center [665, 275] width 64 height 12
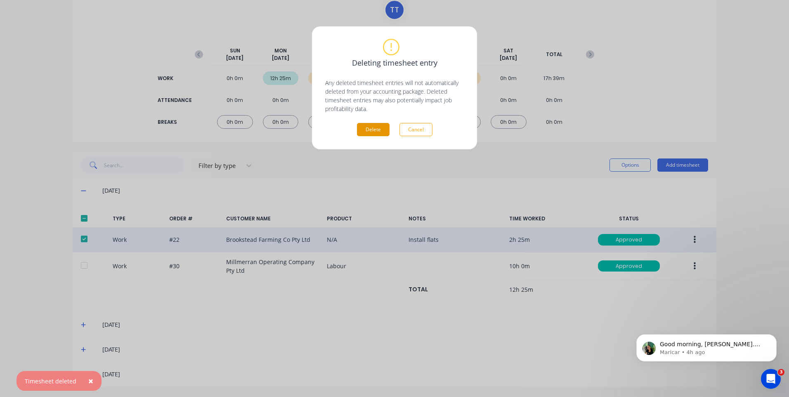
click at [373, 129] on button "Delete" at bounding box center [373, 129] width 33 height 13
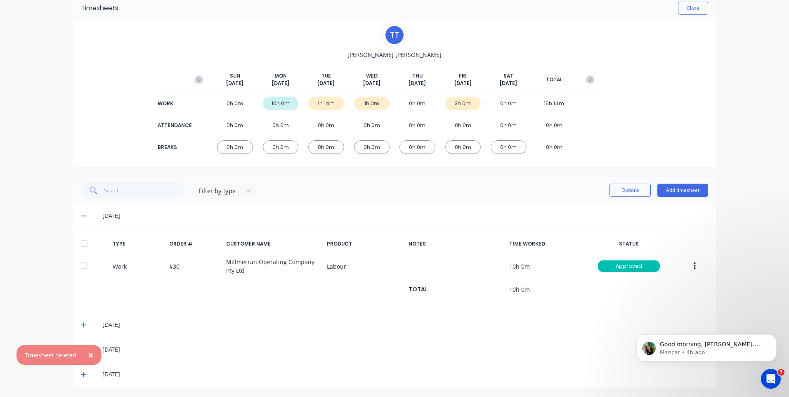
scroll to position [38, 0]
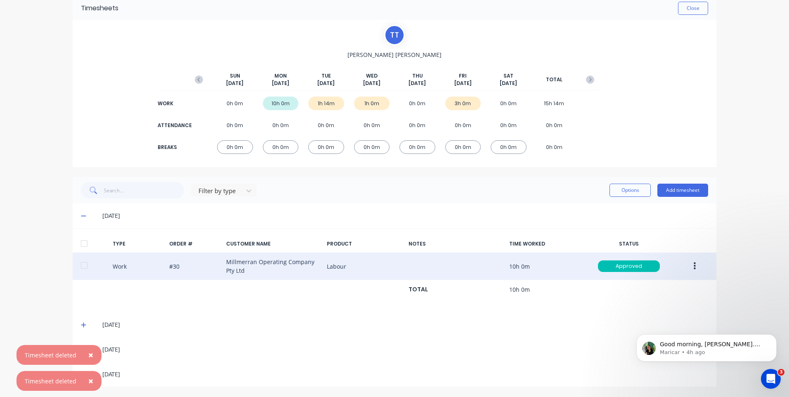
click at [687, 266] on button "button" at bounding box center [694, 266] width 19 height 15
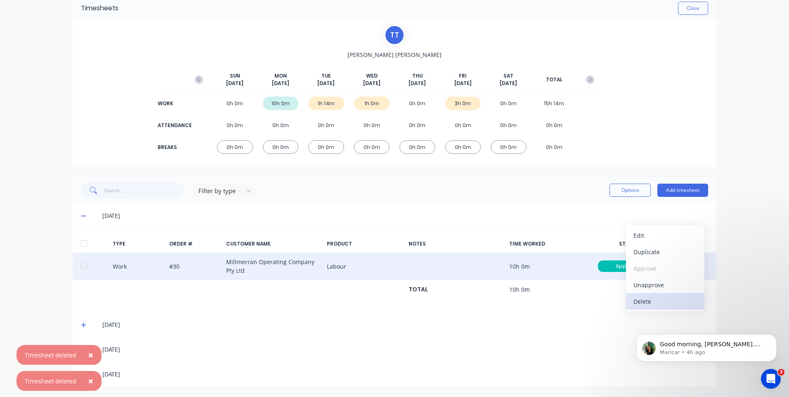
click at [642, 300] on div "Delete" at bounding box center [665, 301] width 64 height 12
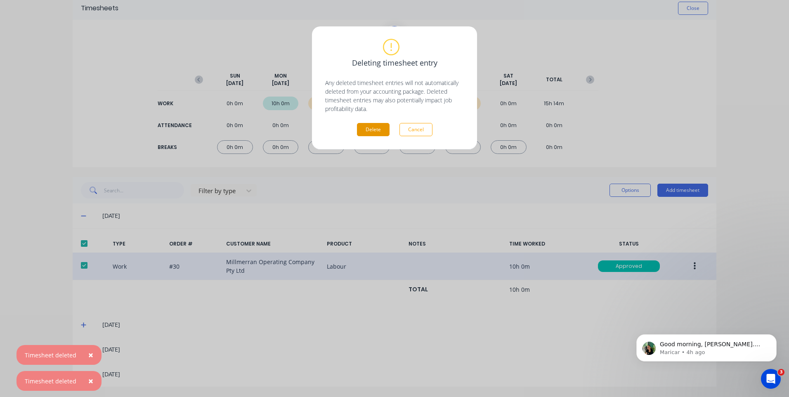
click at [373, 127] on button "Delete" at bounding box center [373, 129] width 33 height 13
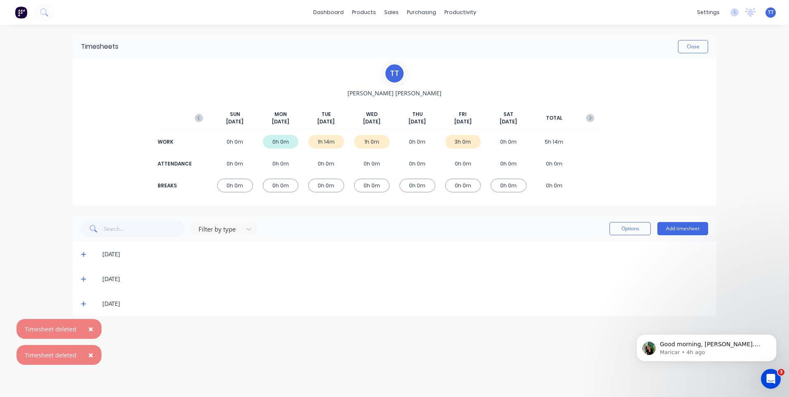
scroll to position [0, 0]
click at [326, 142] on div "1h 14m" at bounding box center [326, 142] width 36 height 14
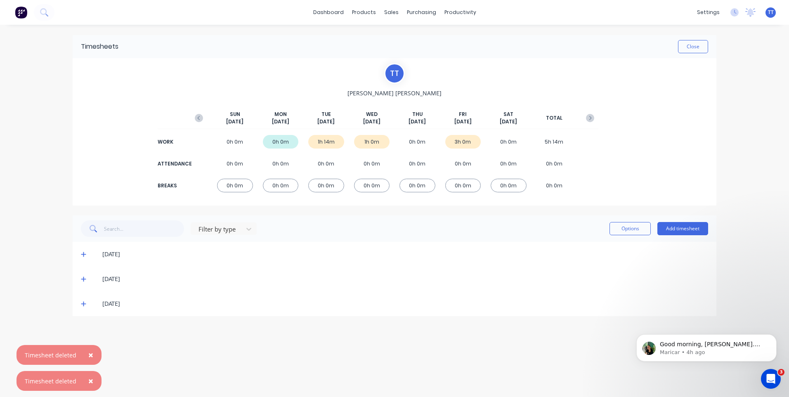
click at [85, 304] on icon at bounding box center [83, 304] width 5 height 5
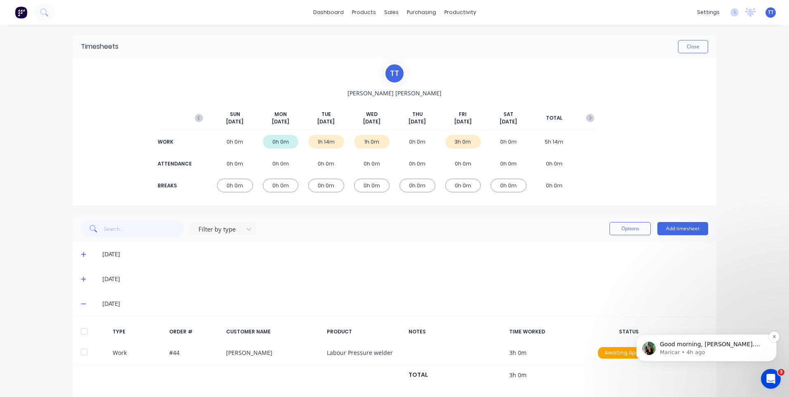
click at [725, 349] on p "Maricar • 4h ago" at bounding box center [713, 352] width 106 height 7
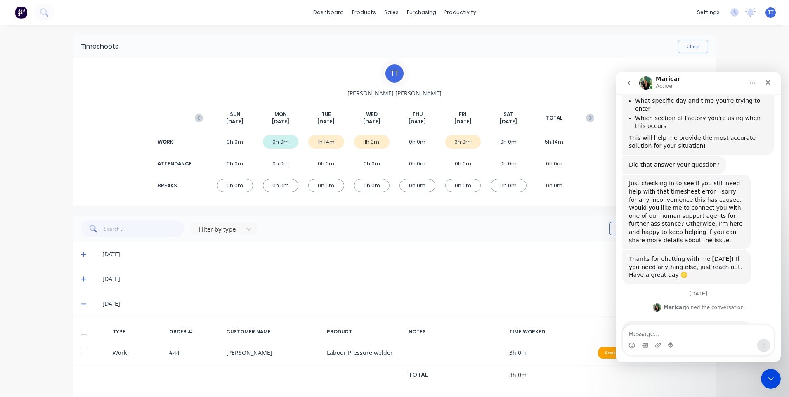
scroll to position [207, 0]
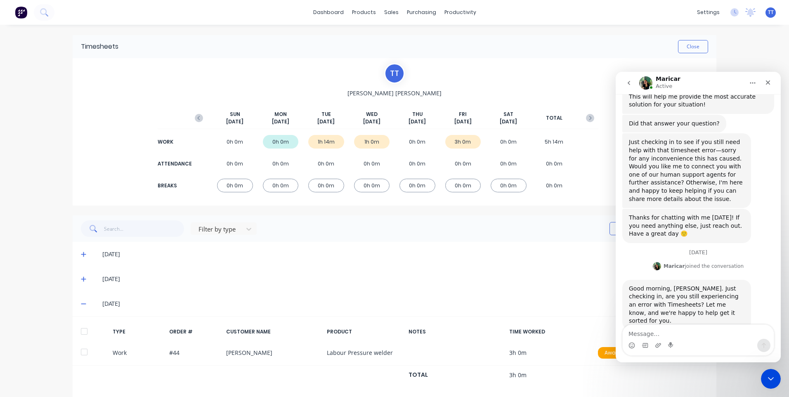
click at [642, 333] on textarea "Message…" at bounding box center [698, 332] width 151 height 14
click at [630, 79] on button "go back" at bounding box center [629, 83] width 16 height 16
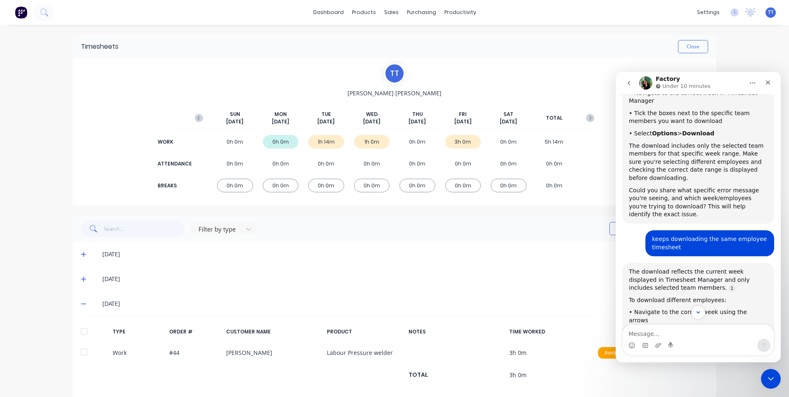
scroll to position [266, 0]
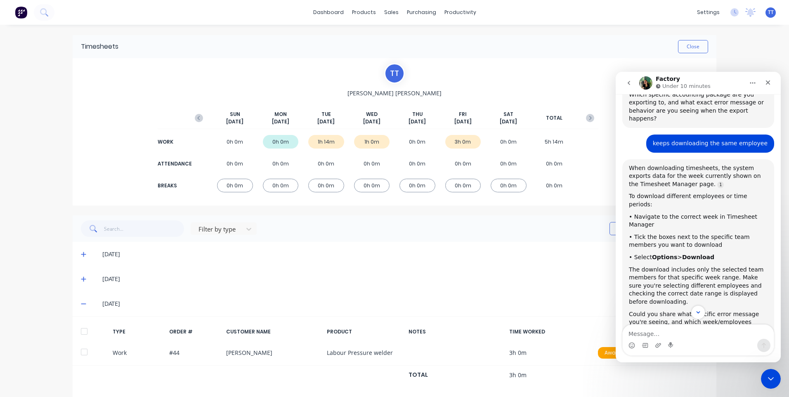
click at [629, 81] on icon "go back" at bounding box center [629, 83] width 7 height 7
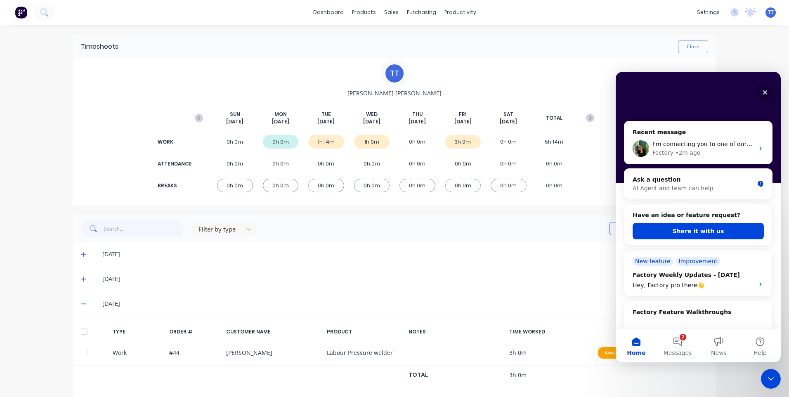
scroll to position [41, 0]
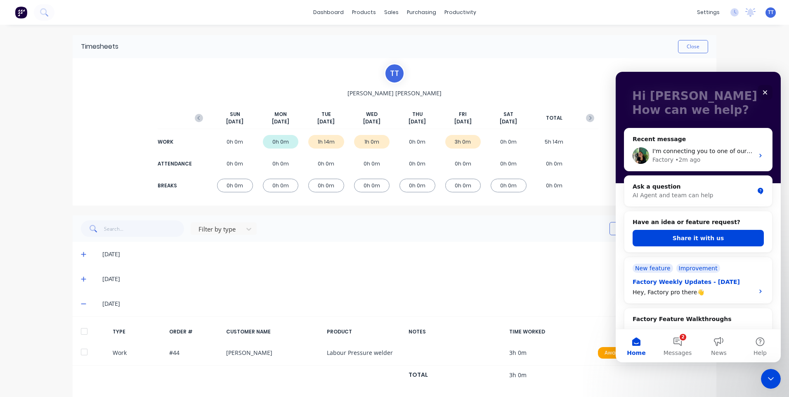
click at [757, 290] on icon "Intercom messenger" at bounding box center [760, 291] width 7 height 7
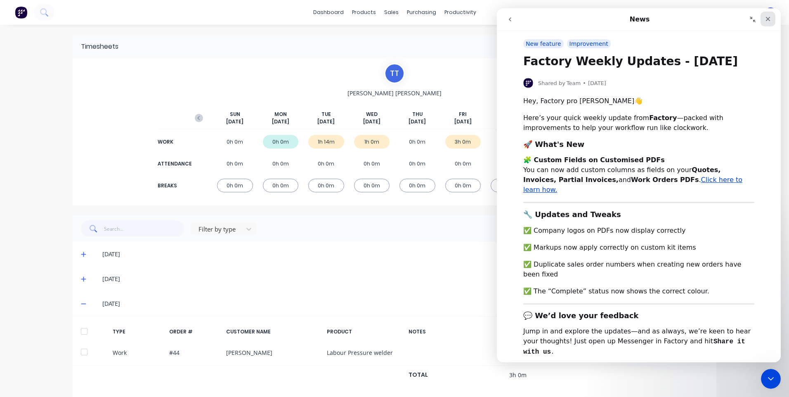
click at [765, 18] on icon "Close" at bounding box center [768, 19] width 7 height 7
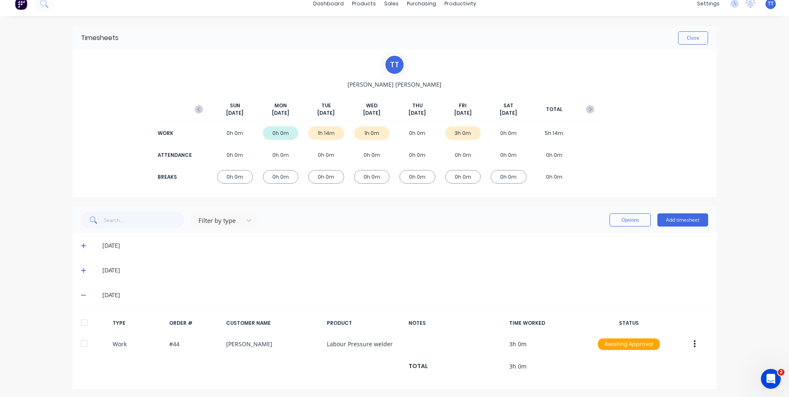
scroll to position [11, 0]
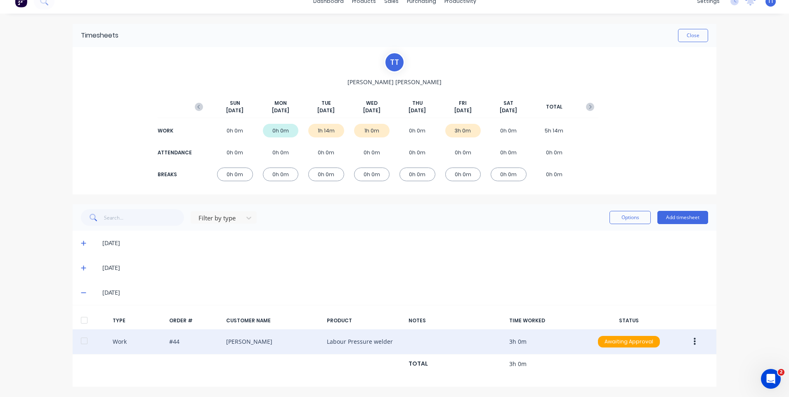
click at [694, 341] on icon "button" at bounding box center [695, 341] width 2 height 7
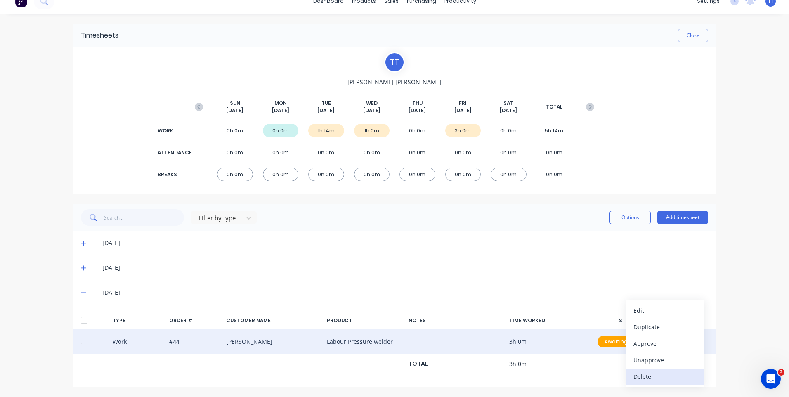
click at [641, 375] on div "Delete" at bounding box center [665, 377] width 64 height 12
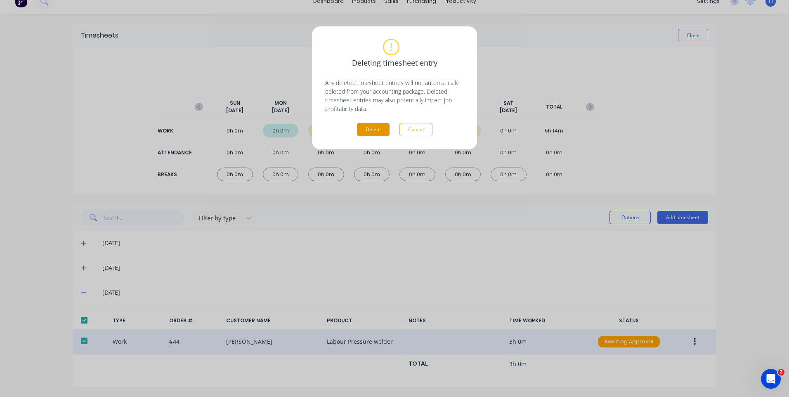
click at [373, 131] on button "Delete" at bounding box center [373, 129] width 33 height 13
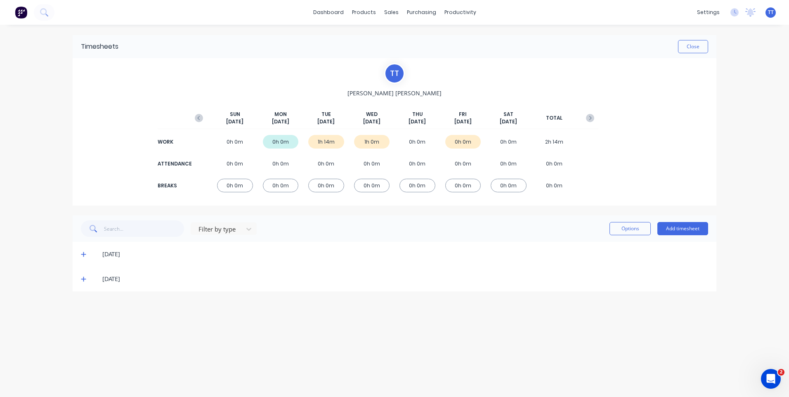
scroll to position [0, 0]
click at [81, 278] on icon at bounding box center [83, 279] width 5 height 6
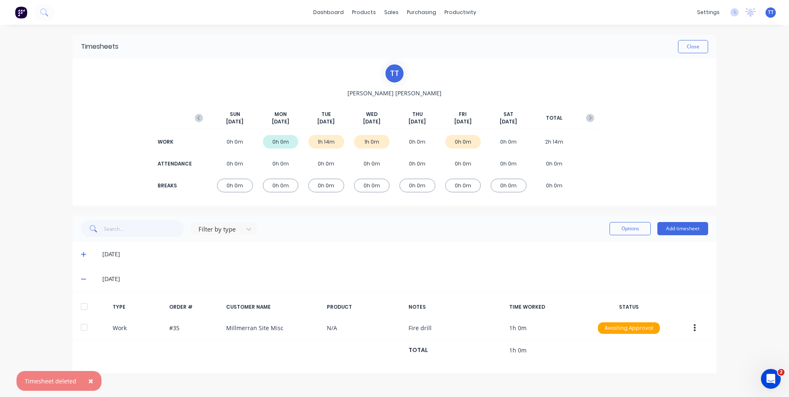
click at [81, 276] on span at bounding box center [85, 279] width 8 height 8
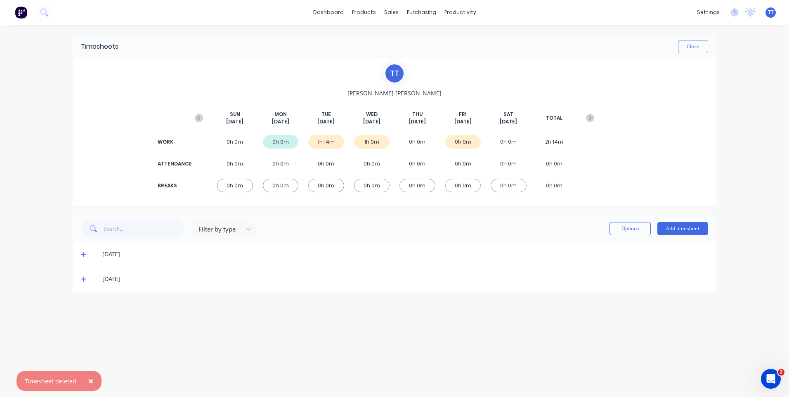
click at [84, 278] on icon at bounding box center [83, 279] width 5 height 5
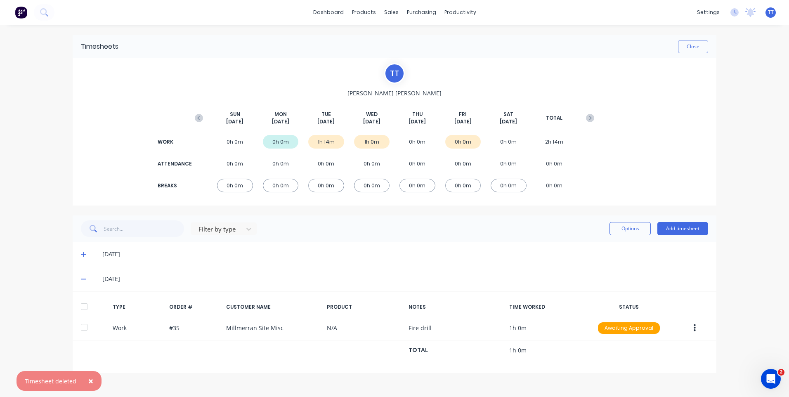
click at [83, 256] on icon at bounding box center [83, 254] width 5 height 5
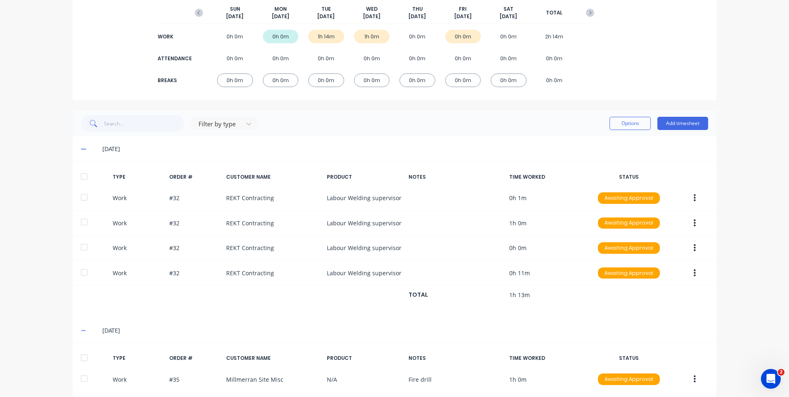
scroll to position [124, 0]
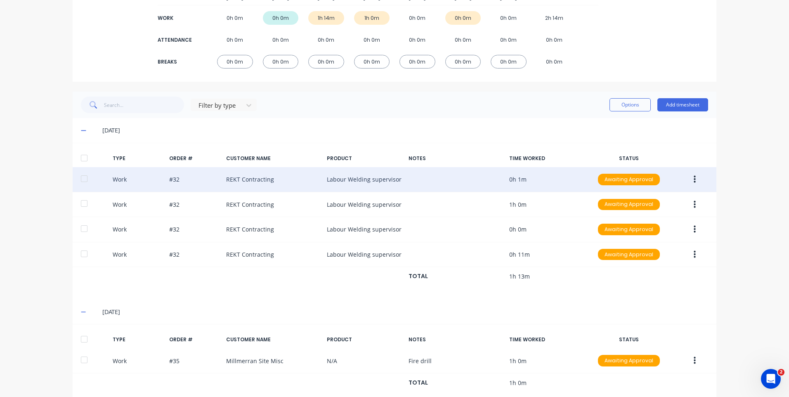
click at [694, 177] on icon "button" at bounding box center [695, 179] width 2 height 7
click at [645, 211] on div "Delete" at bounding box center [665, 214] width 64 height 12
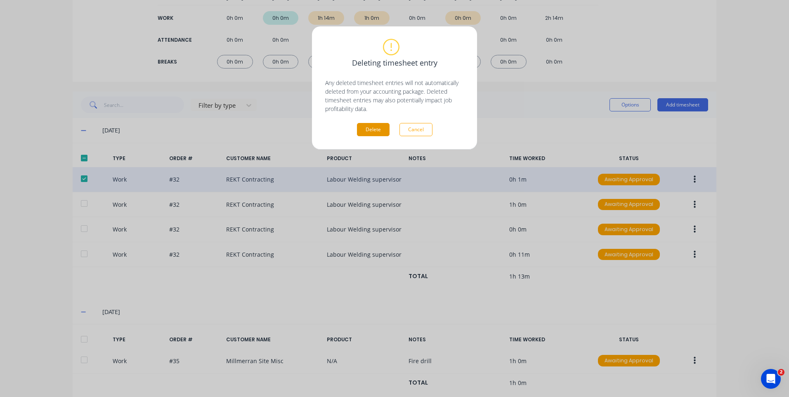
click at [380, 129] on button "Delete" at bounding box center [373, 129] width 33 height 13
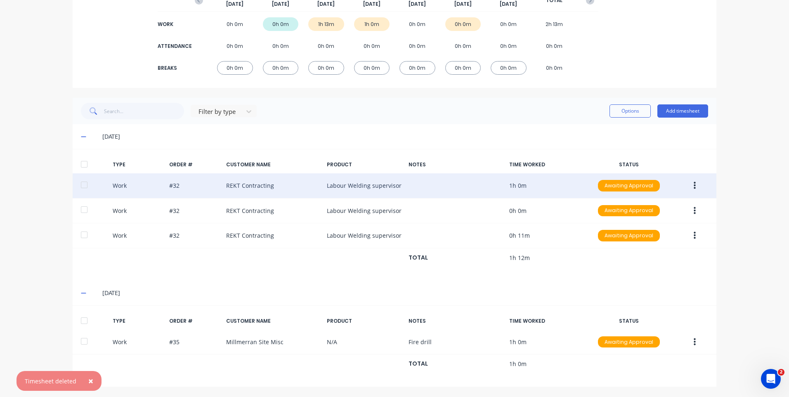
click at [694, 183] on icon "button" at bounding box center [695, 185] width 2 height 9
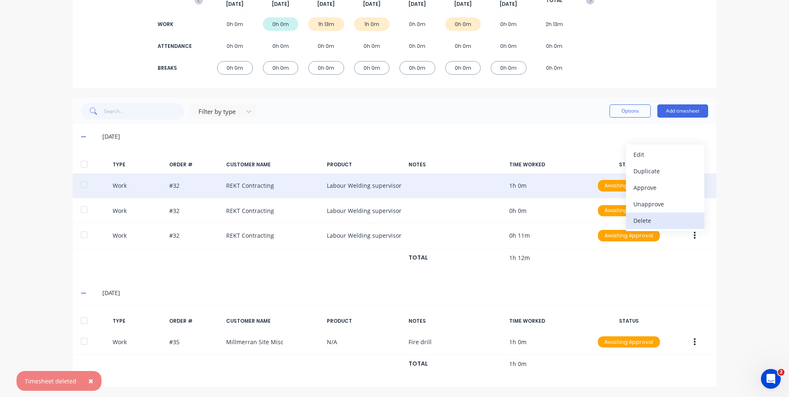
click at [644, 218] on div "Delete" at bounding box center [665, 221] width 64 height 12
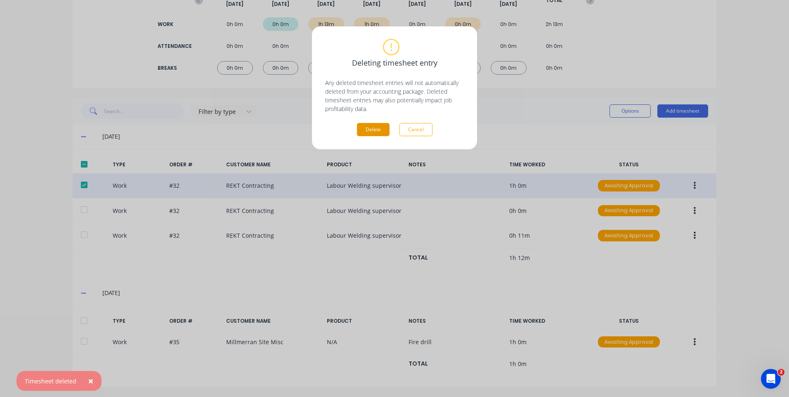
click at [370, 126] on button "Delete" at bounding box center [373, 129] width 33 height 13
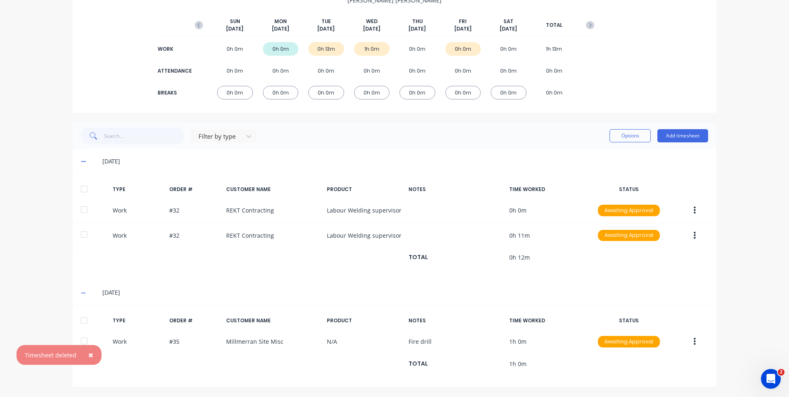
scroll to position [93, 0]
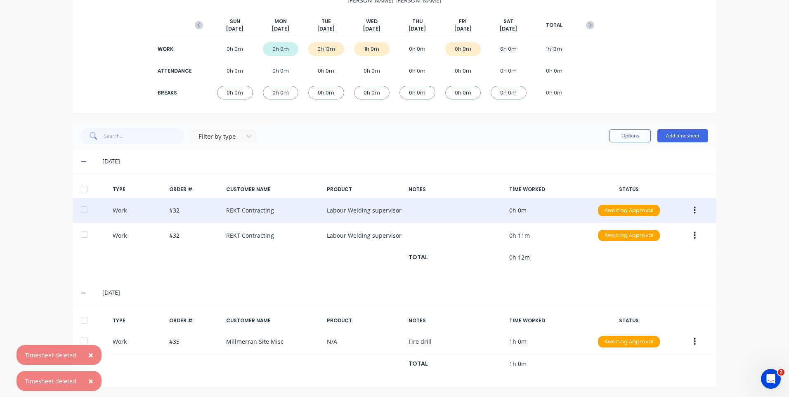
click at [693, 209] on button "button" at bounding box center [694, 210] width 19 height 15
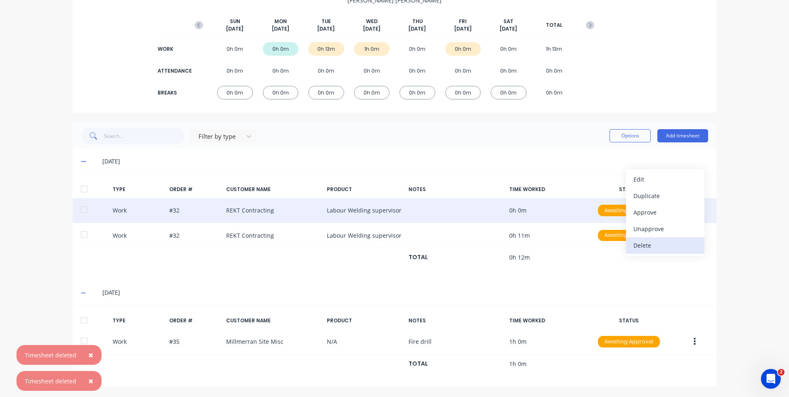
click at [650, 241] on div "Delete" at bounding box center [665, 245] width 64 height 12
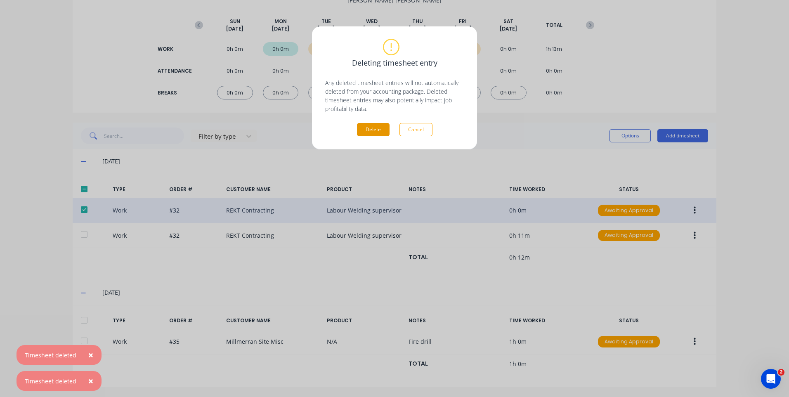
click at [380, 127] on button "Delete" at bounding box center [373, 129] width 33 height 13
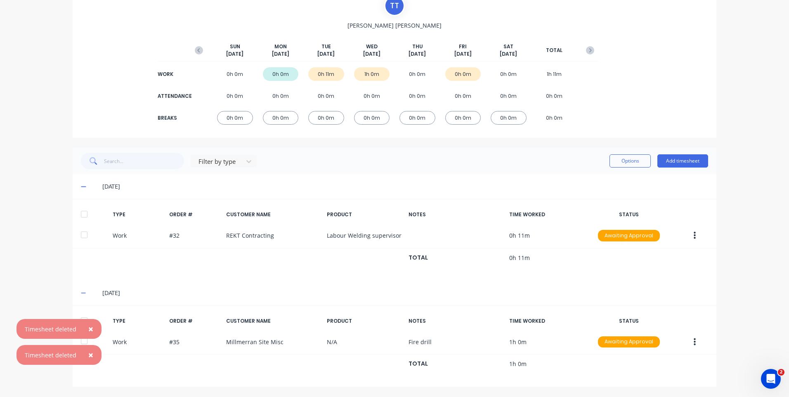
scroll to position [68, 0]
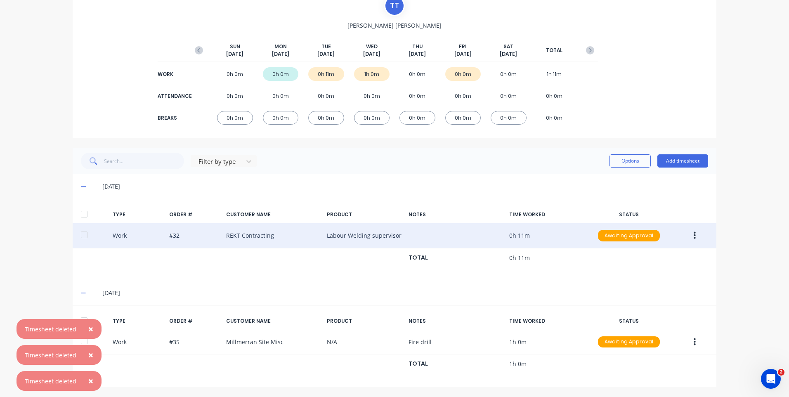
click at [694, 232] on icon "button" at bounding box center [695, 235] width 2 height 7
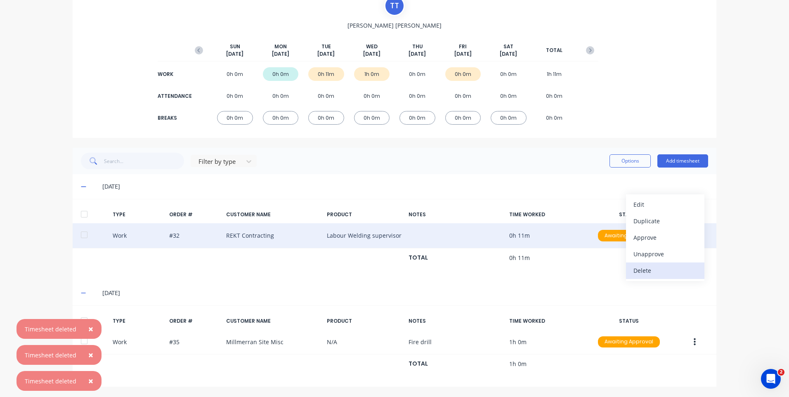
click at [652, 271] on div "Delete" at bounding box center [665, 270] width 64 height 12
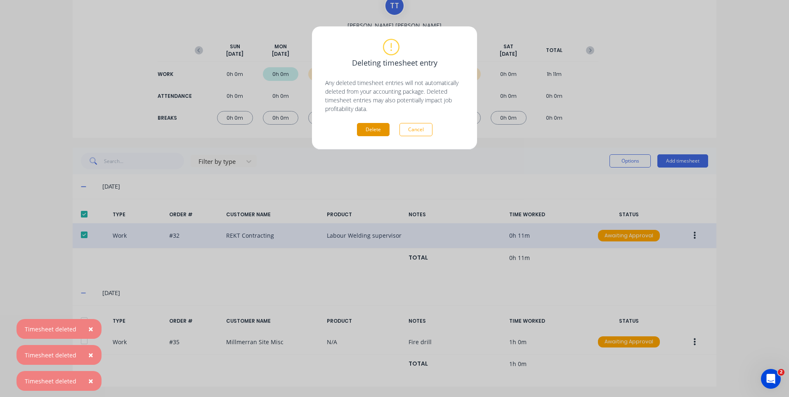
click at [378, 125] on button "Delete" at bounding box center [373, 129] width 33 height 13
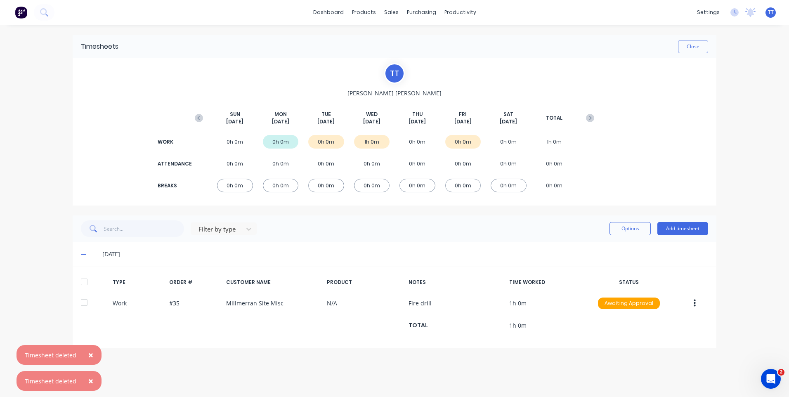
click at [467, 139] on div "0h 0m" at bounding box center [463, 142] width 36 height 14
click at [393, 230] on div "Filter by type Options Add timesheet" at bounding box center [394, 228] width 627 height 17
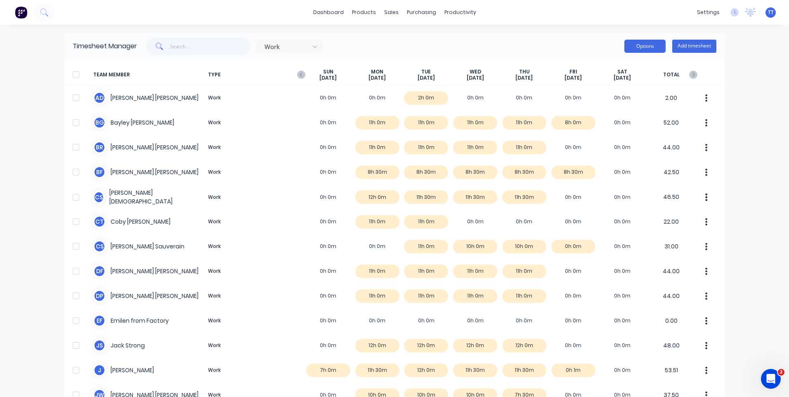
click at [644, 46] on button "Options" at bounding box center [644, 46] width 41 height 13
click at [531, 43] on div "Work Options Approve Unapprove Download Export Add timesheet" at bounding box center [426, 46] width 579 height 17
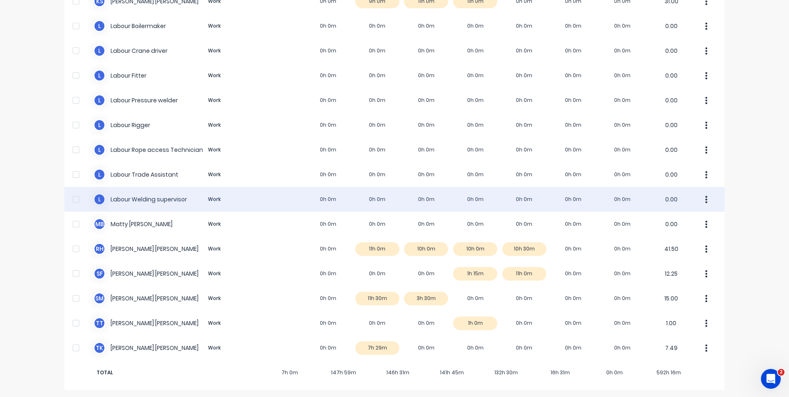
scroll to position [469, 0]
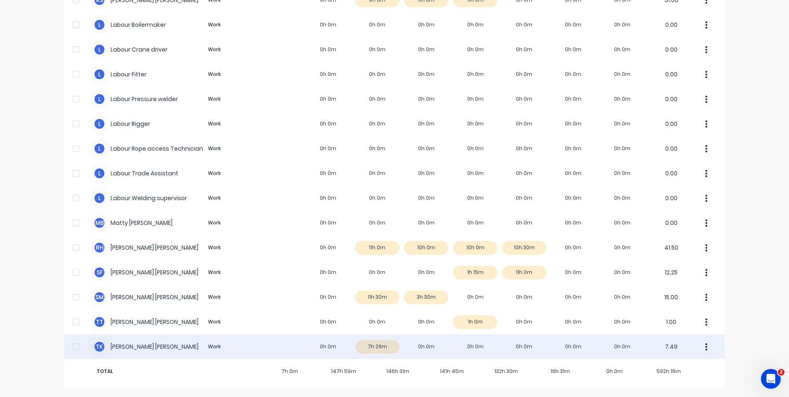
click at [382, 348] on div "T K [PERSON_NAME] Work 0h 0m 7h 29m 0h 0m 0h 0m 0h 0m 0h 0m 0h 0m 7.49" at bounding box center [394, 346] width 660 height 25
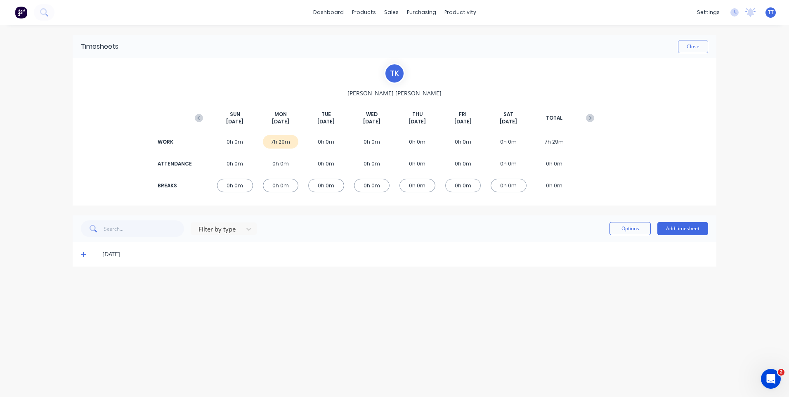
click at [391, 302] on div "Timesheets Close T K [PERSON_NAME] [DATE] [DATE] [DATE] [DATE] [DATE] [DATE] [D…" at bounding box center [394, 203] width 660 height 356
click at [83, 254] on icon at bounding box center [83, 254] width 5 height 5
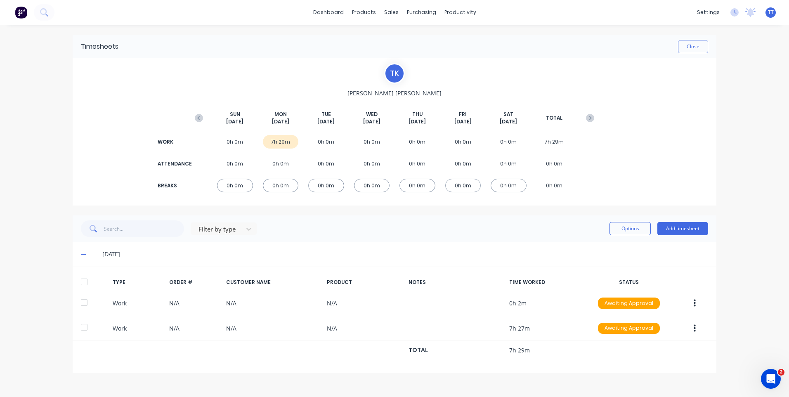
click at [329, 367] on div "TYPE ORDER # CUSTOMER NAME PRODUCT NOTES TIME WORKED STATUS Work N/A N/A N/A 0h…" at bounding box center [395, 320] width 644 height 106
click at [769, 194] on div "dashboard products sales purchasing productivity dashboard products Product Cat…" at bounding box center [394, 198] width 789 height 397
click at [772, 375] on icon "Open Intercom Messenger" at bounding box center [770, 378] width 14 height 14
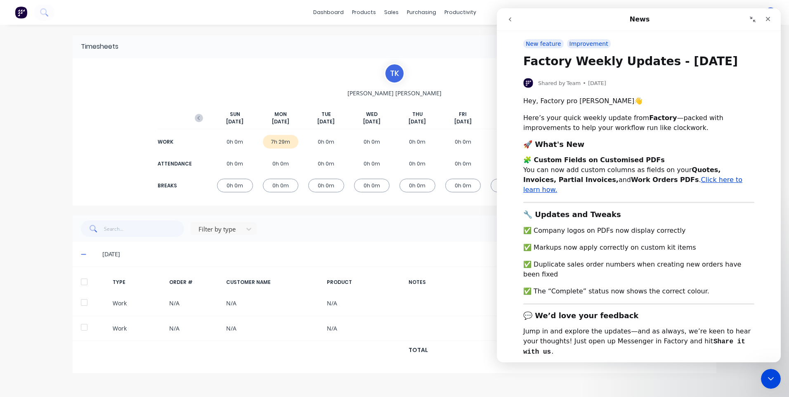
click at [512, 18] on icon "go back" at bounding box center [510, 19] width 7 height 7
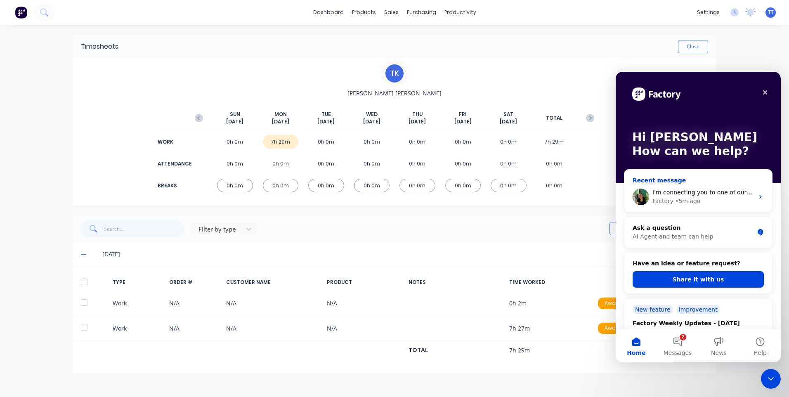
click at [682, 192] on span "I'm connecting you to one of our human agents who can assist you further with t…" at bounding box center [782, 192] width 261 height 7
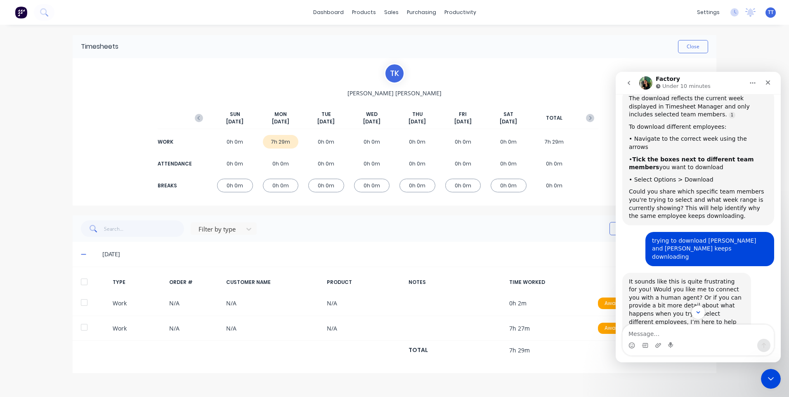
scroll to position [596, 0]
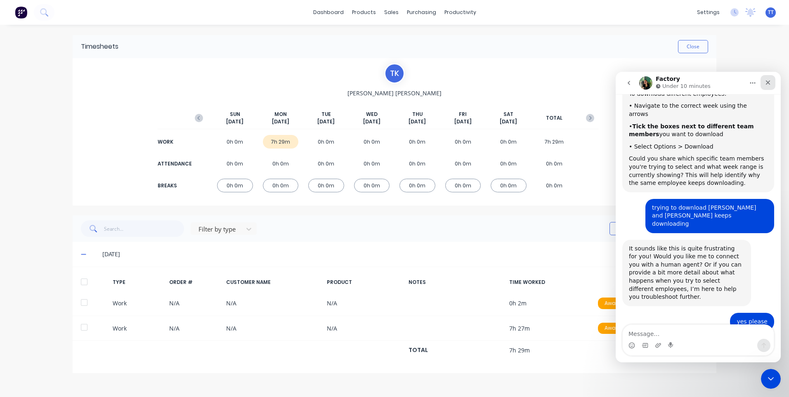
click at [767, 79] on div "Close" at bounding box center [767, 82] width 15 height 15
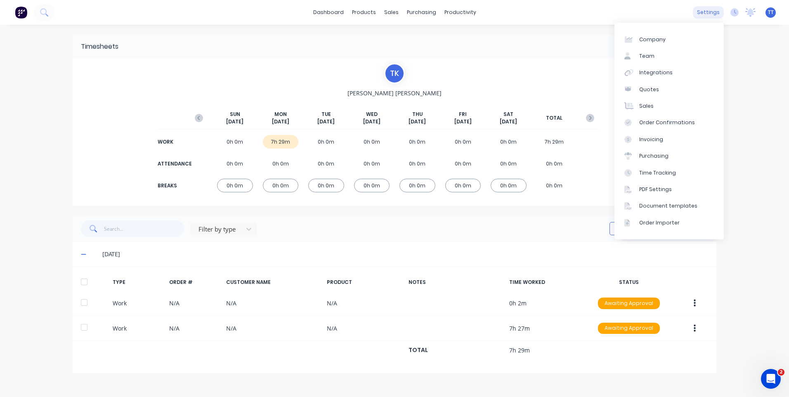
click at [711, 12] on div "settings" at bounding box center [708, 12] width 31 height 12
click at [645, 55] on div "Team" at bounding box center [646, 55] width 15 height 7
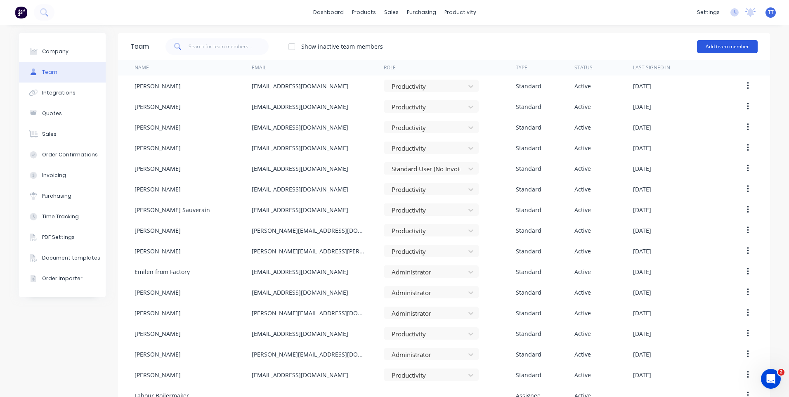
click at [727, 45] on button "Add team member" at bounding box center [727, 46] width 61 height 13
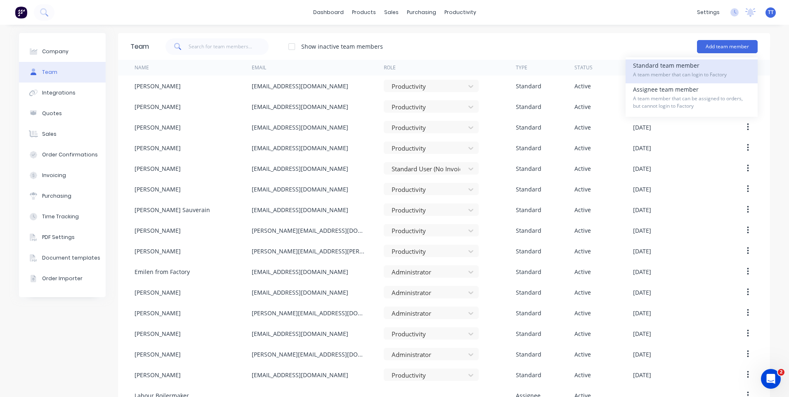
click at [669, 73] on span "A team member that can login to Factory" at bounding box center [691, 74] width 117 height 7
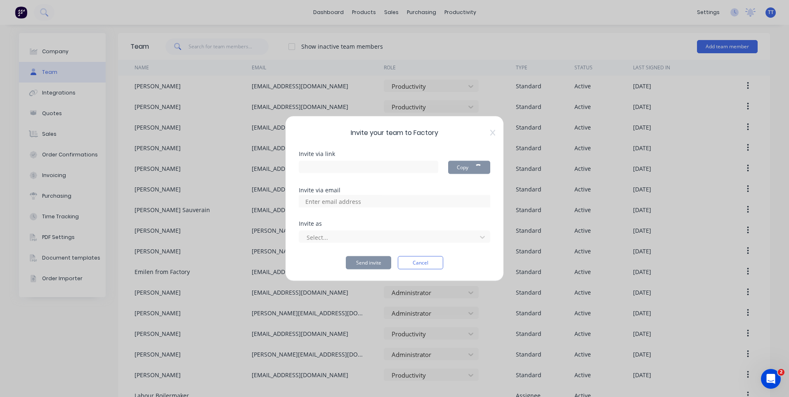
type input "[URL][DOMAIN_NAME]"
click at [343, 201] on input at bounding box center [342, 201] width 83 height 12
type input "[EMAIL_ADDRESS][DOMAIN_NAME]"
click at [326, 236] on div at bounding box center [389, 237] width 167 height 10
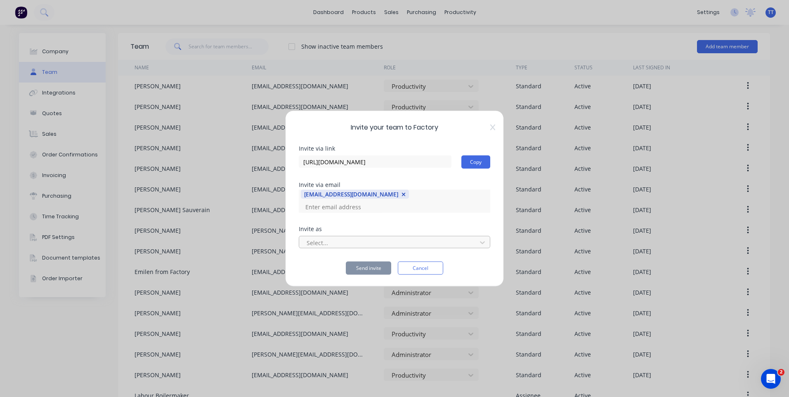
click at [326, 237] on div at bounding box center [389, 242] width 167 height 10
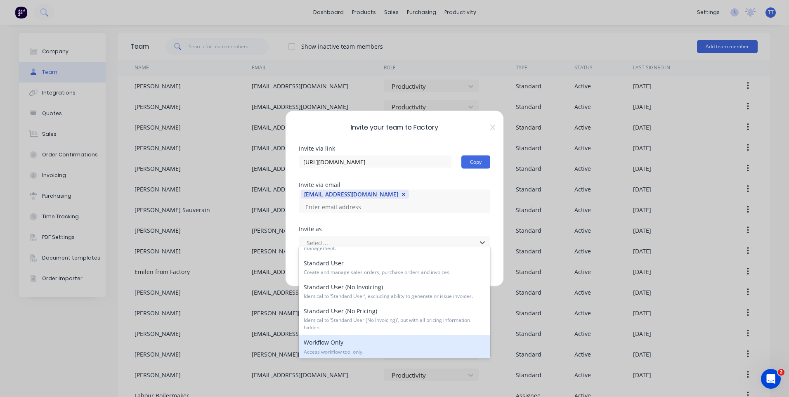
scroll to position [40, 0]
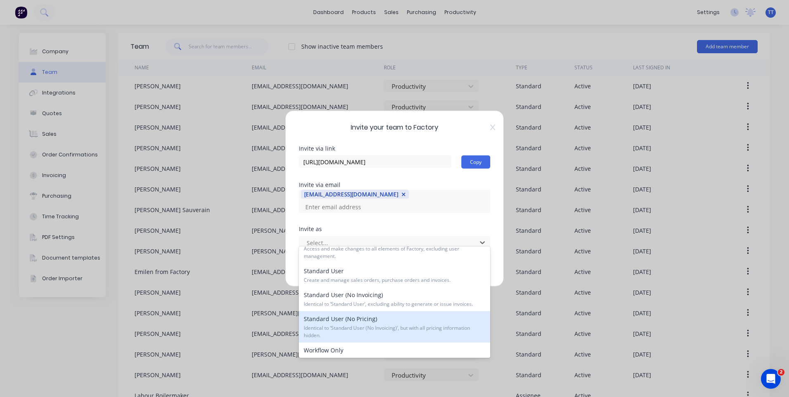
click at [342, 326] on span "Identical to ‘Standard User (No Invoicing)’, but with all pricing information h…" at bounding box center [395, 331] width 182 height 15
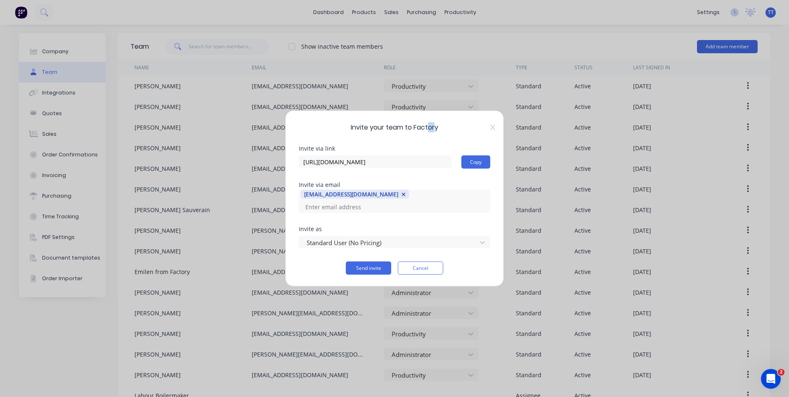
drag, startPoint x: 427, startPoint y: 128, endPoint x: 436, endPoint y: 128, distance: 8.7
click at [436, 128] on span "Invite your team to Factory" at bounding box center [394, 128] width 191 height 10
click at [354, 237] on div at bounding box center [389, 242] width 167 height 10
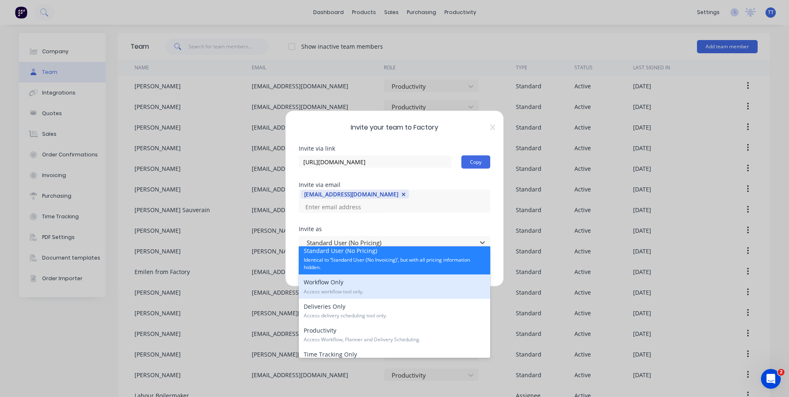
scroll to position [123, 0]
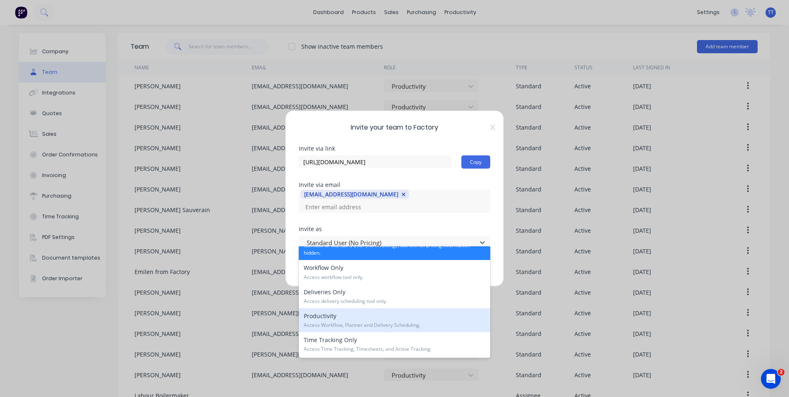
click at [328, 321] on span "Access Workflow, Planner and Delivery Scheduling." at bounding box center [395, 324] width 182 height 7
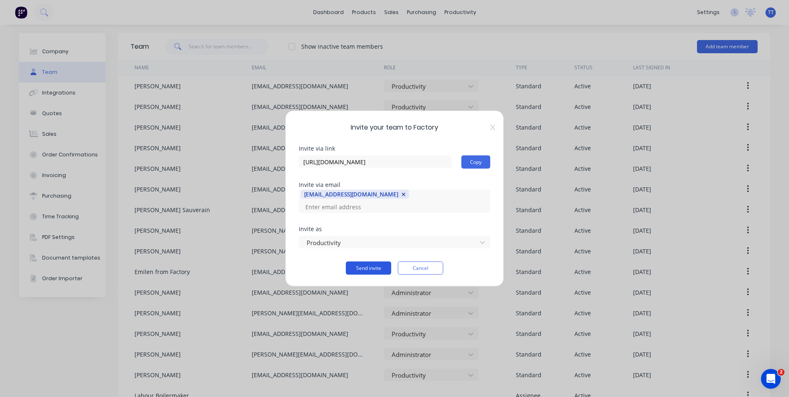
click at [366, 264] on button "Send invite" at bounding box center [368, 268] width 45 height 13
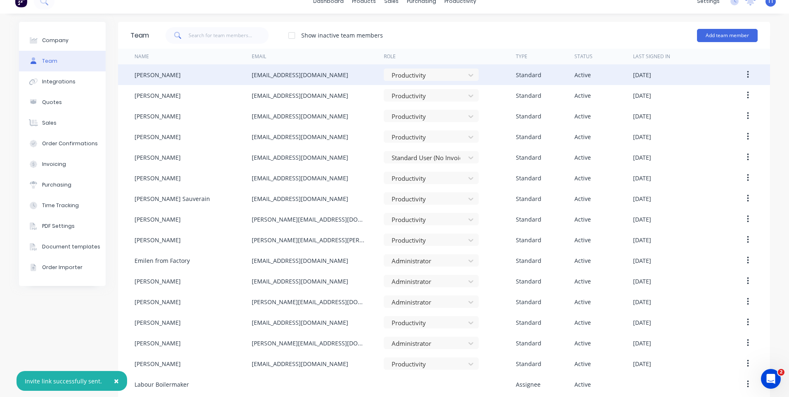
scroll to position [0, 0]
